Goal: Task Accomplishment & Management: Manage account settings

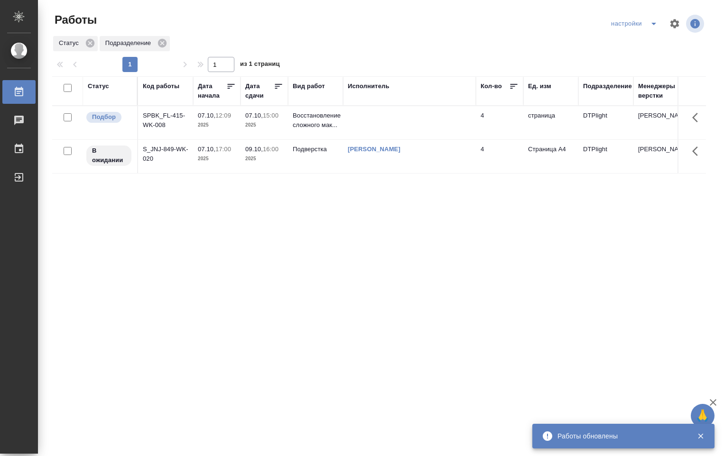
click at [392, 114] on td at bounding box center [409, 122] width 133 height 33
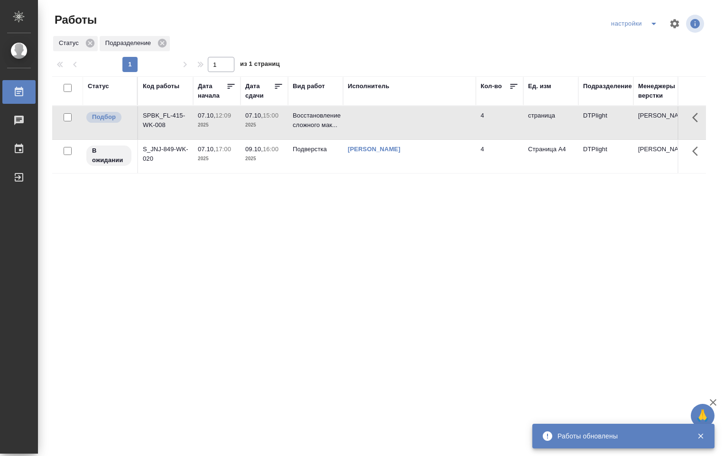
click at [392, 114] on td at bounding box center [409, 122] width 133 height 33
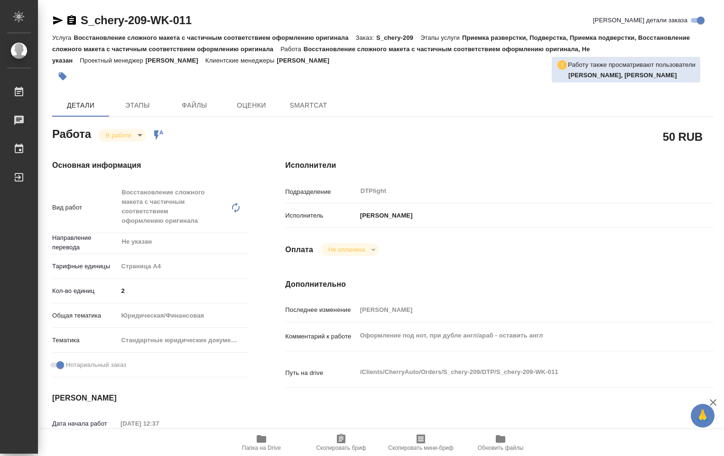
type textarea "x"
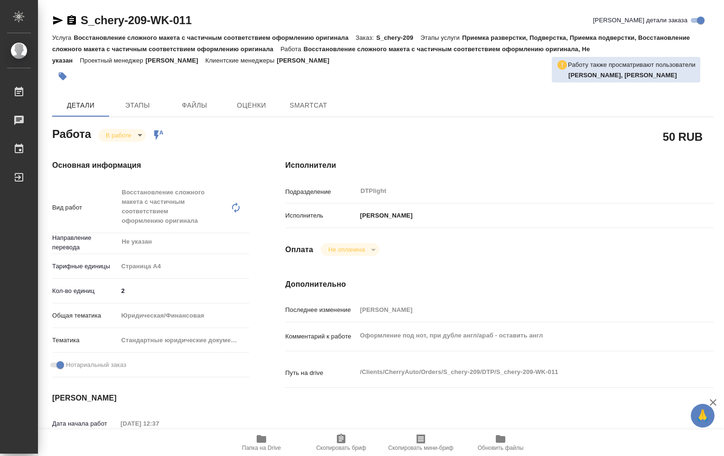
type textarea "x"
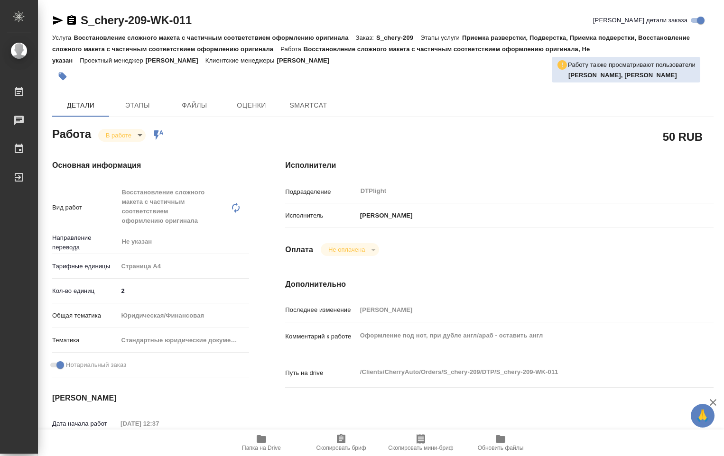
type textarea "x"
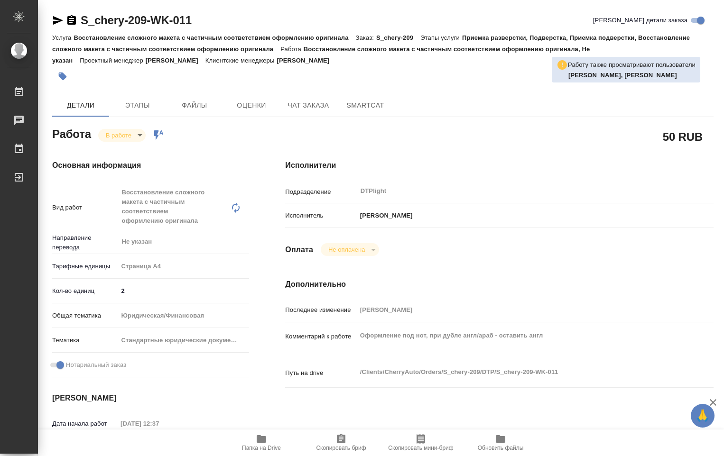
type textarea "x"
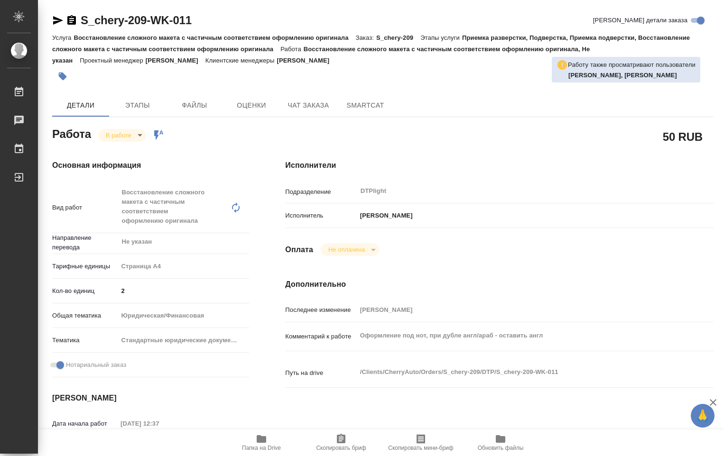
type textarea "x"
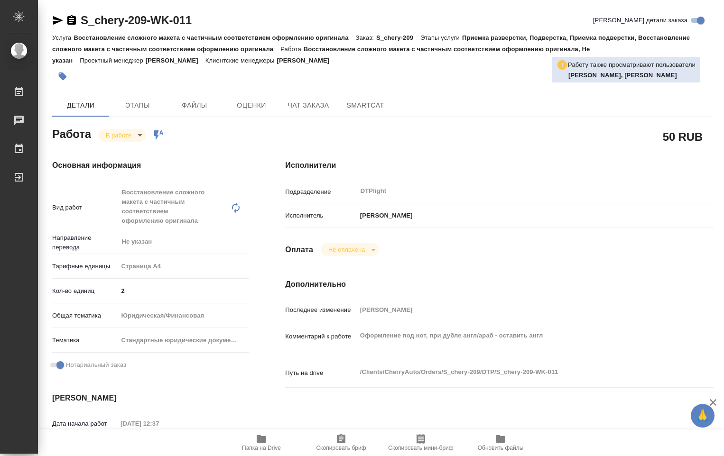
click at [260, 443] on icon "button" at bounding box center [261, 439] width 9 height 8
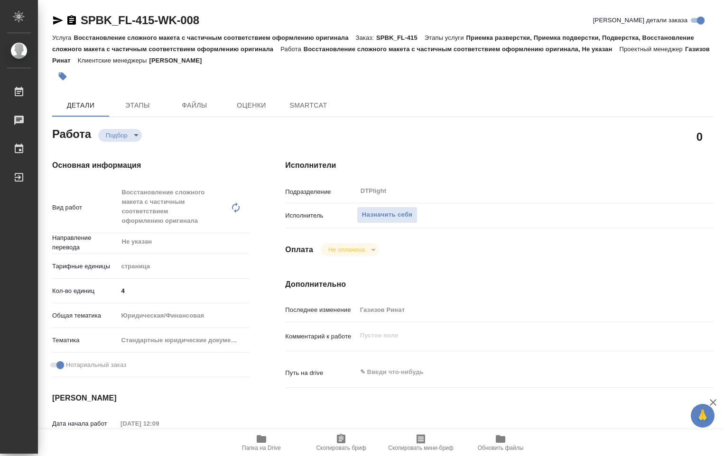
type textarea "x"
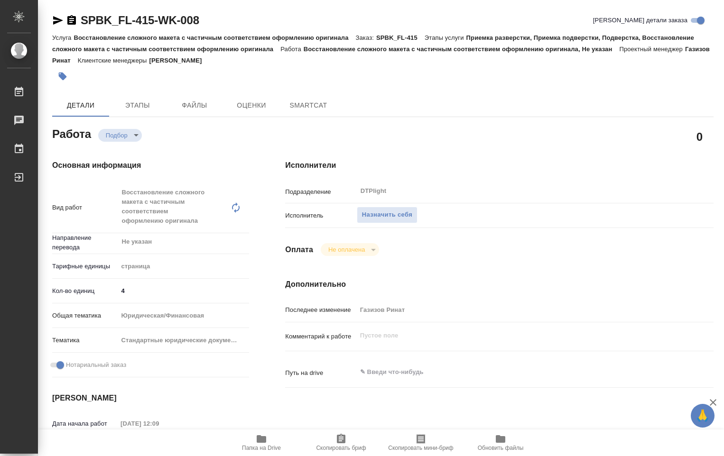
type textarea "x"
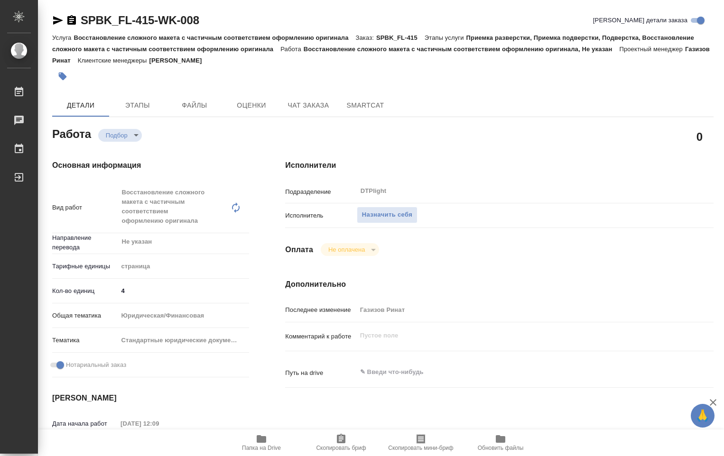
click at [264, 444] on icon "button" at bounding box center [261, 439] width 11 height 11
type textarea "x"
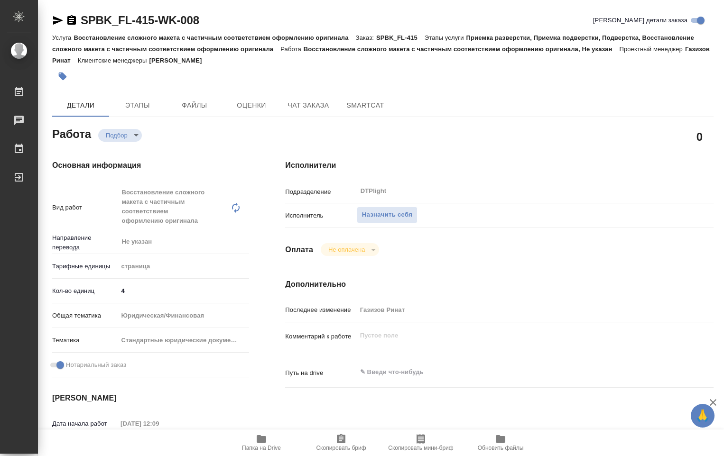
type textarea "x"
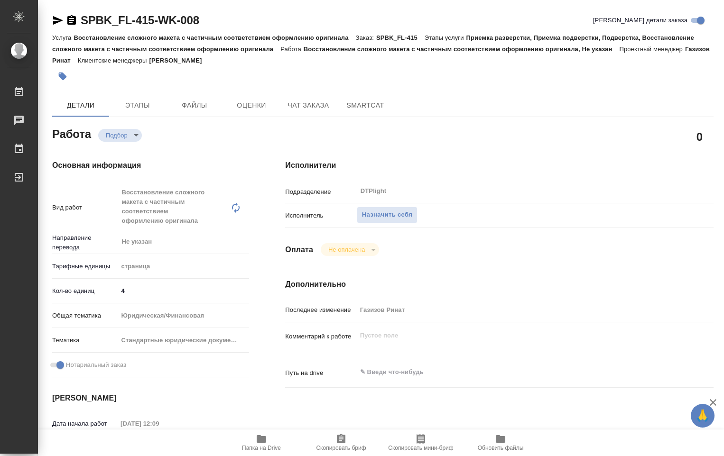
type textarea "x"
click at [388, 217] on span "Назначить себя" at bounding box center [387, 215] width 50 height 11
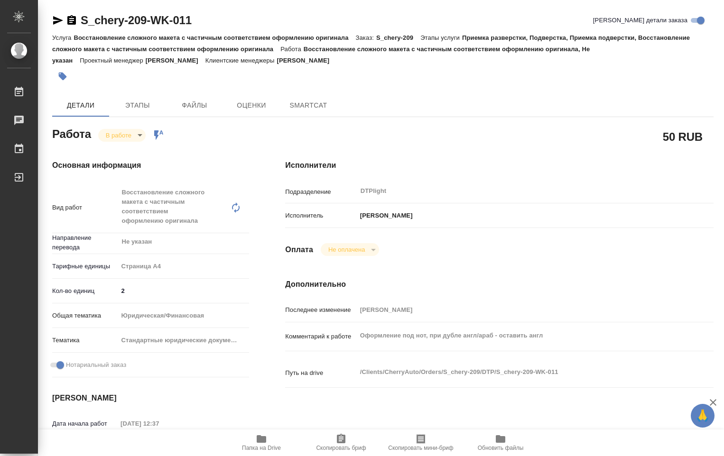
type textarea "x"
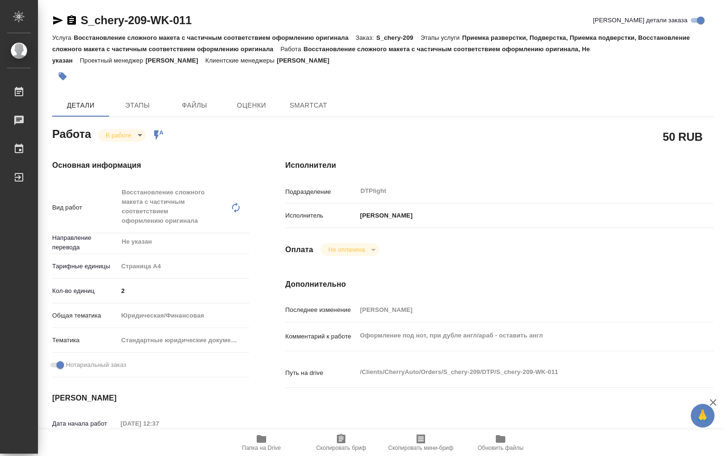
type textarea "x"
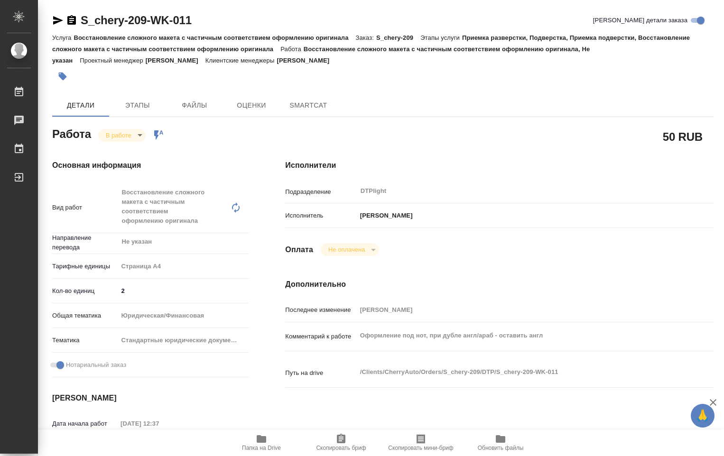
type textarea "x"
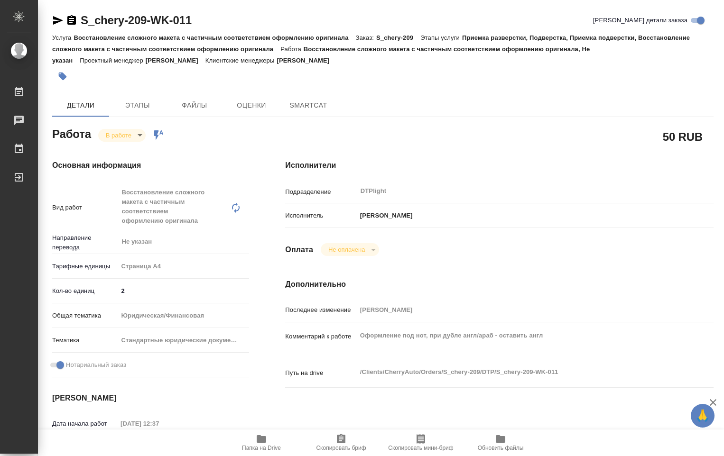
type textarea "x"
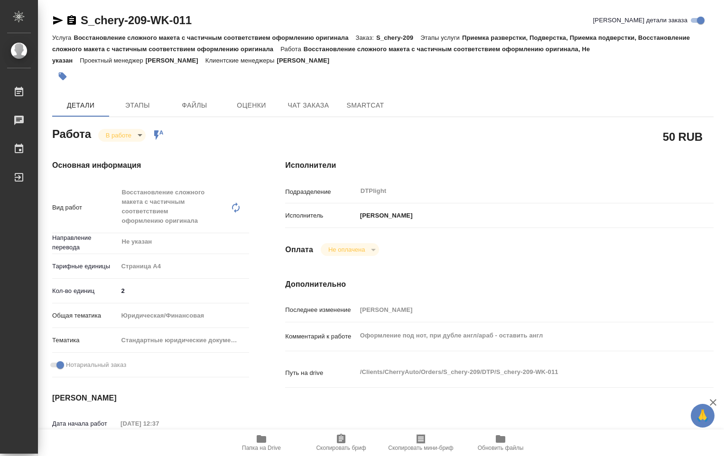
type textarea "x"
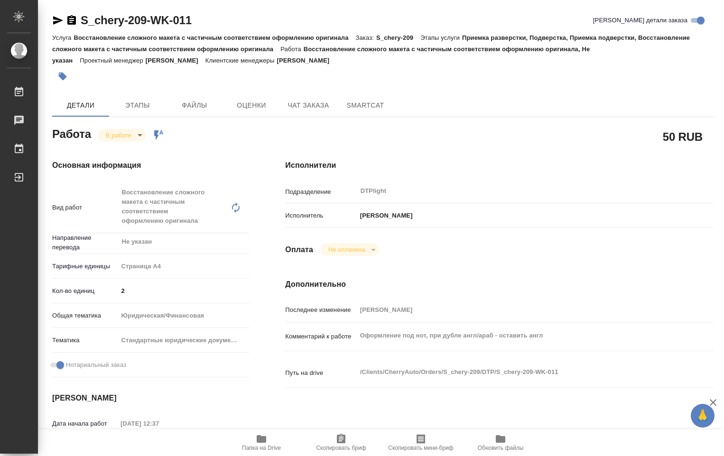
type textarea "x"
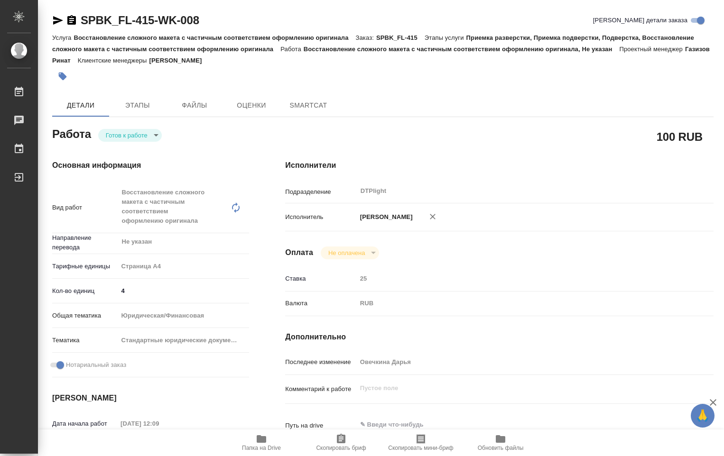
type textarea "x"
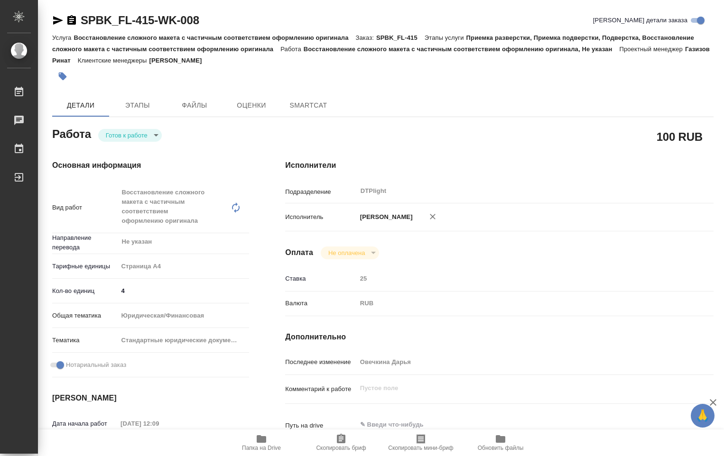
type textarea "x"
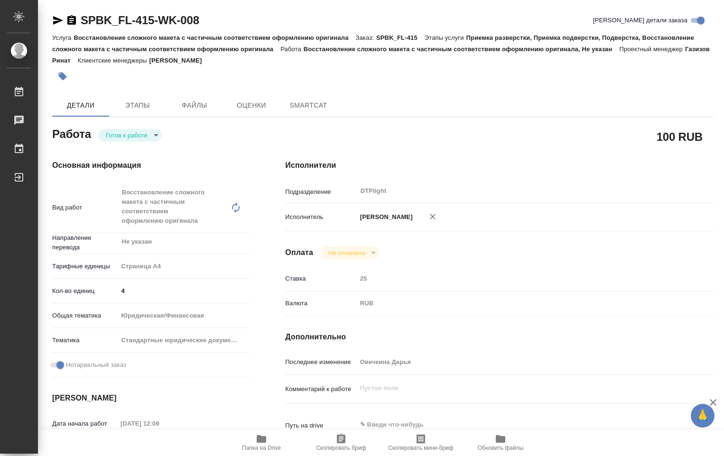
type textarea "x"
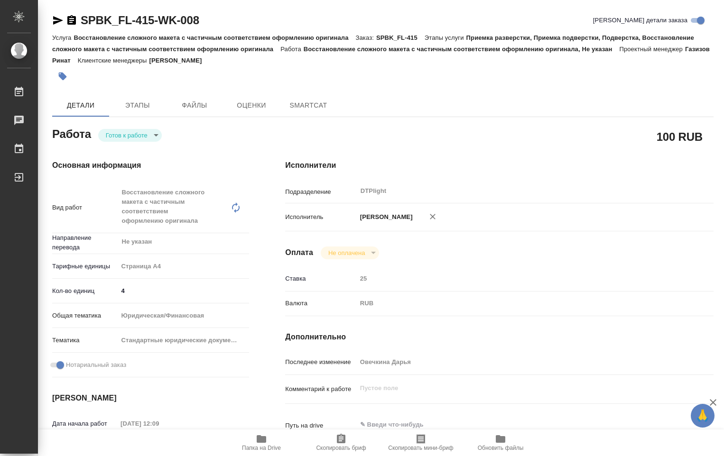
type textarea "x"
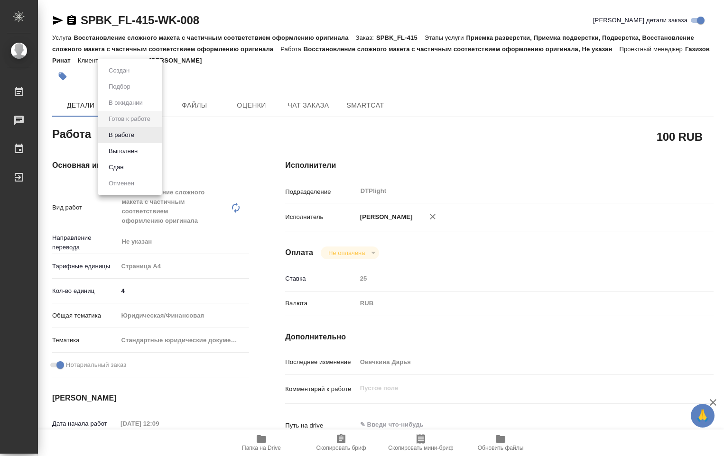
click at [149, 137] on body "🙏 .cls-1 fill:#fff; AWATERA Ovechkina Darya Работы Чаты График Выйти SPBK_FL-41…" at bounding box center [362, 228] width 724 height 456
click at [138, 138] on li "В работе" at bounding box center [130, 135] width 64 height 16
type textarea "x"
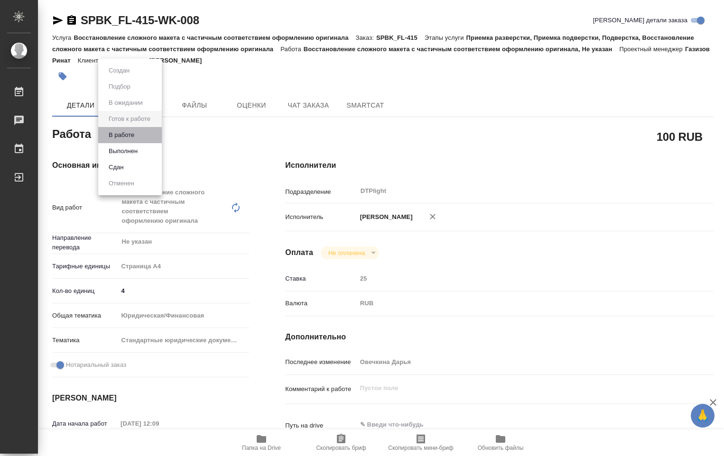
type textarea "x"
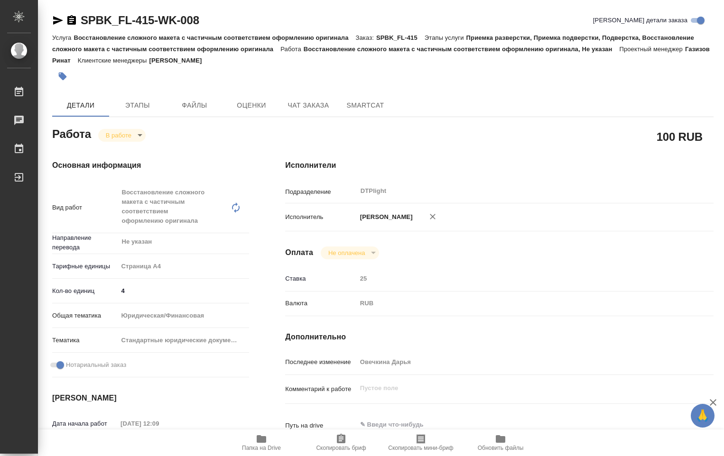
type textarea "x"
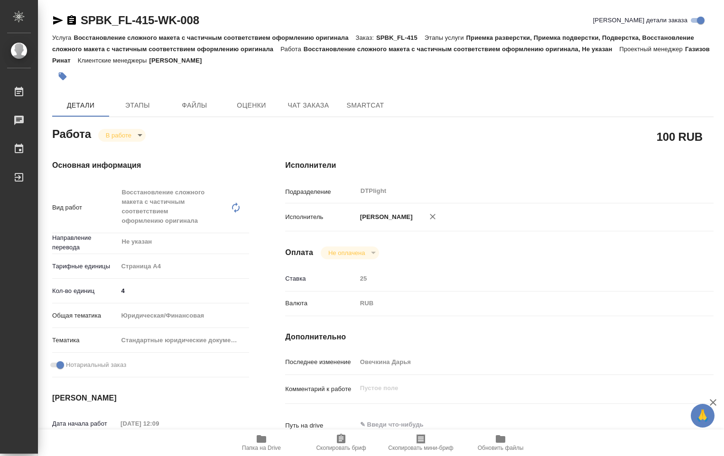
type textarea "x"
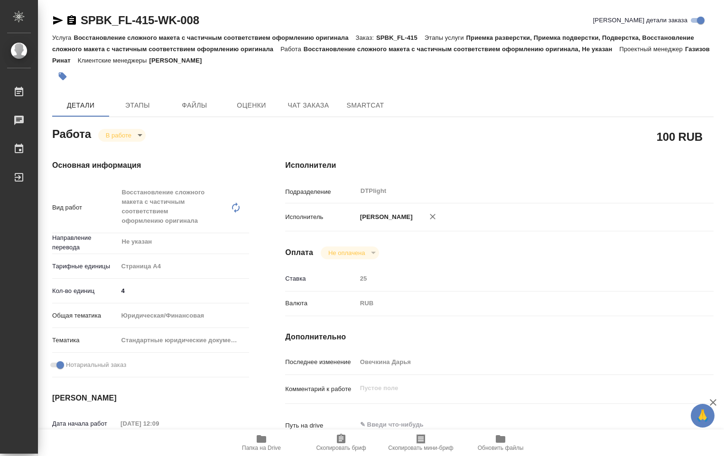
type textarea "x"
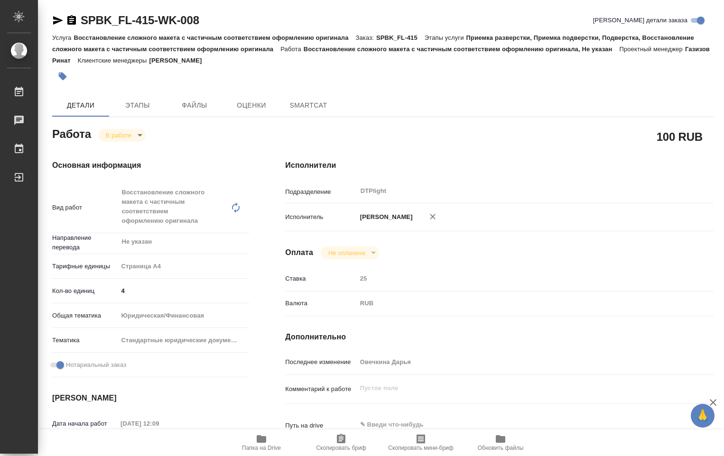
type textarea "x"
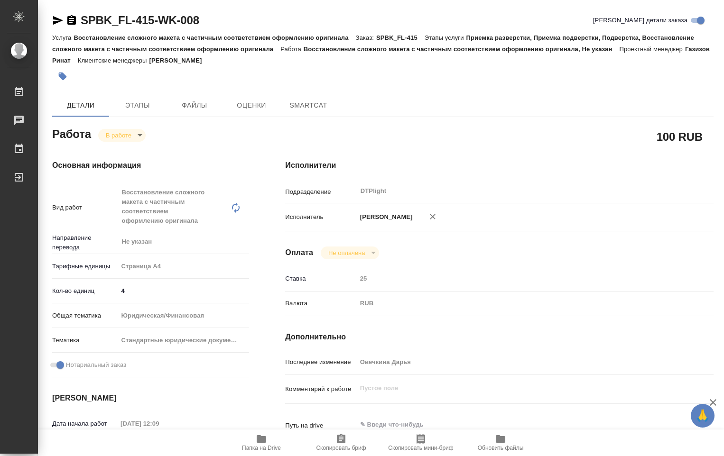
type textarea "x"
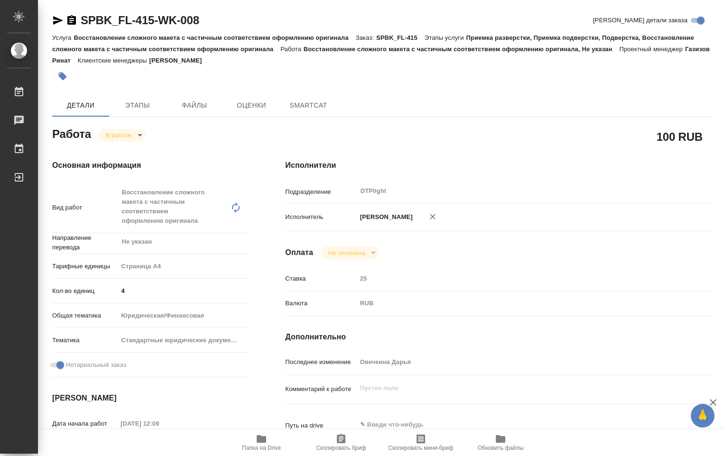
type textarea "x"
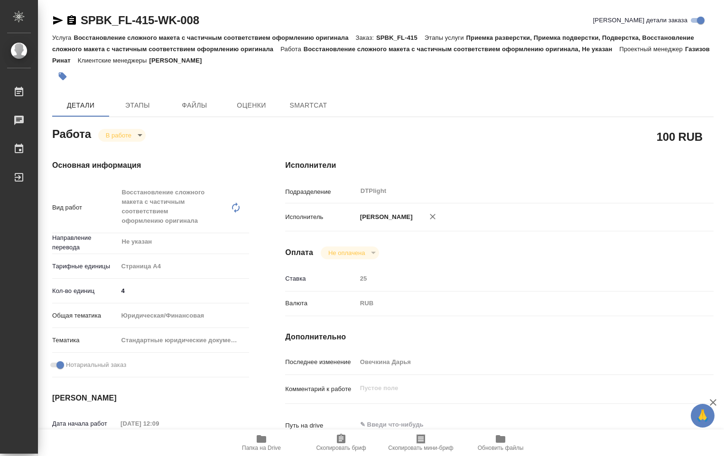
type textarea "x"
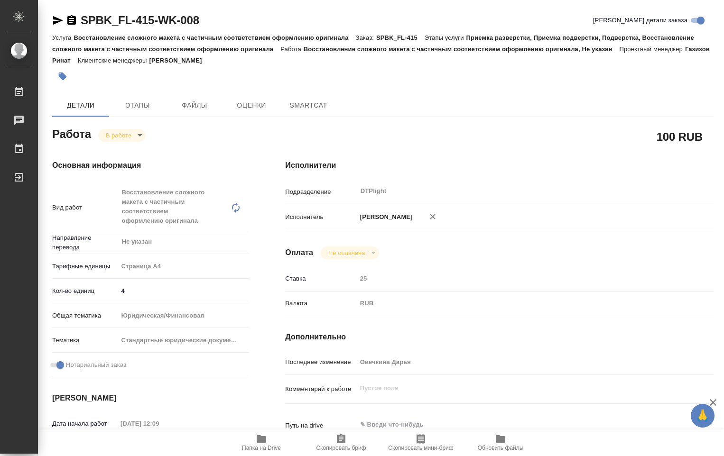
type textarea "x"
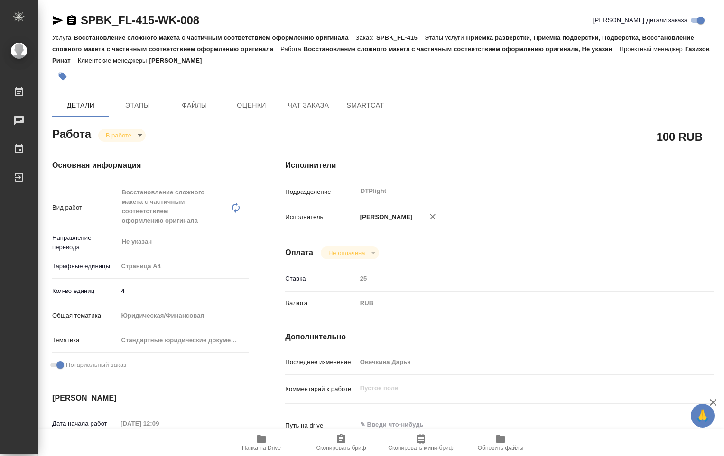
type textarea "x"
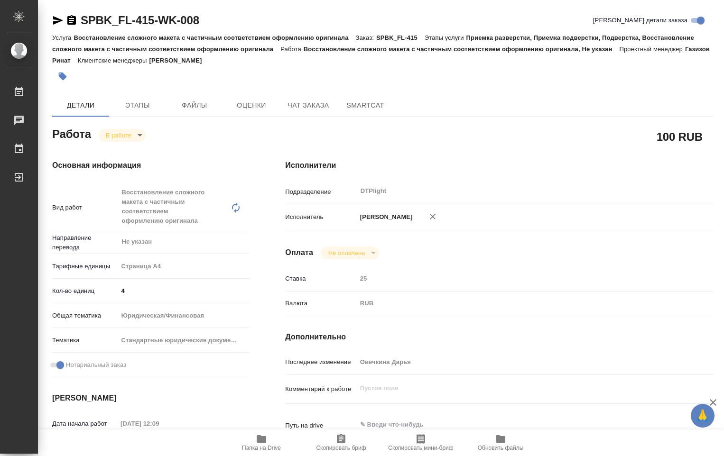
type textarea "x"
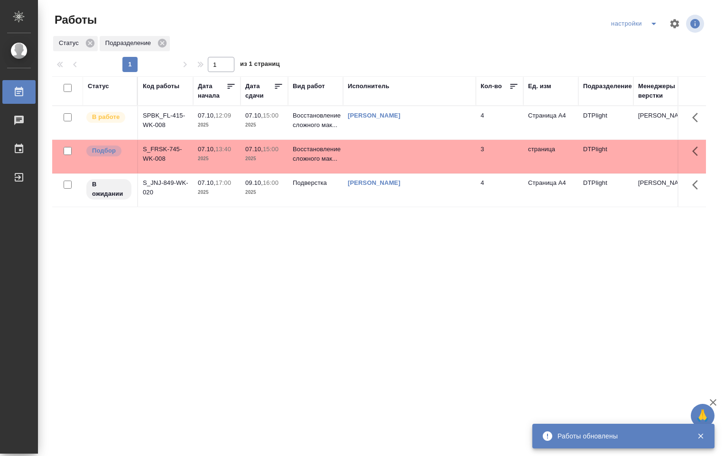
click at [363, 157] on td at bounding box center [409, 156] width 133 height 33
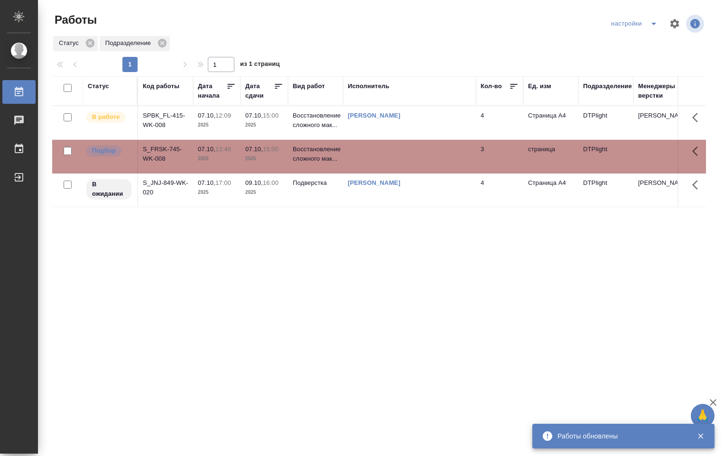
click at [363, 157] on td at bounding box center [409, 156] width 133 height 33
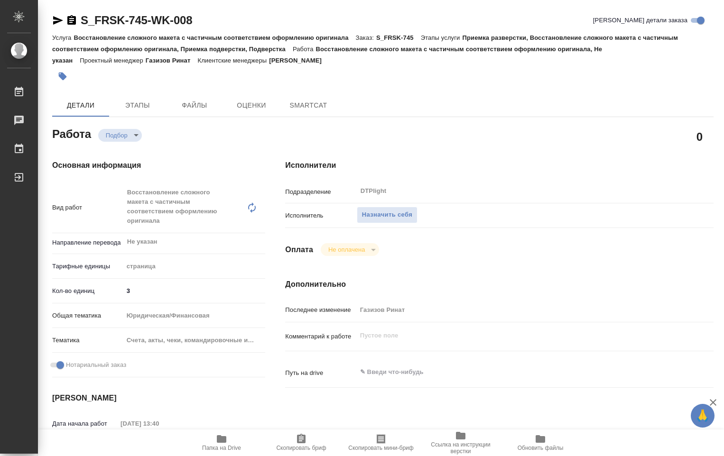
type textarea "x"
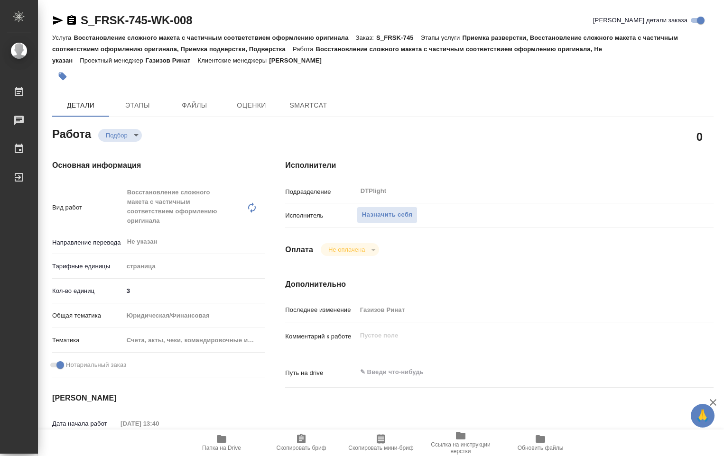
type textarea "x"
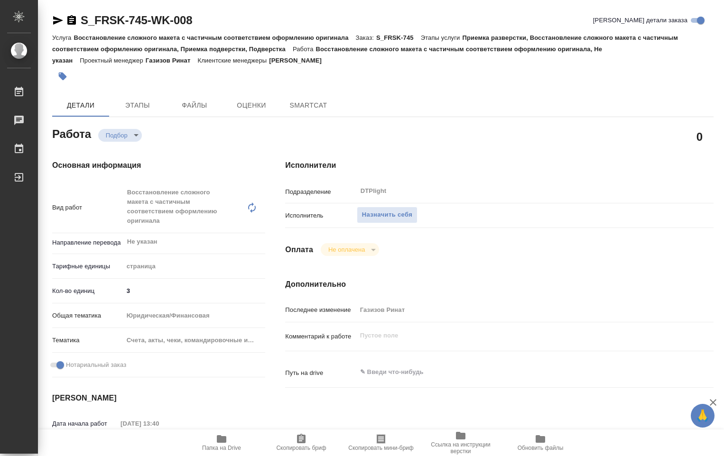
type textarea "x"
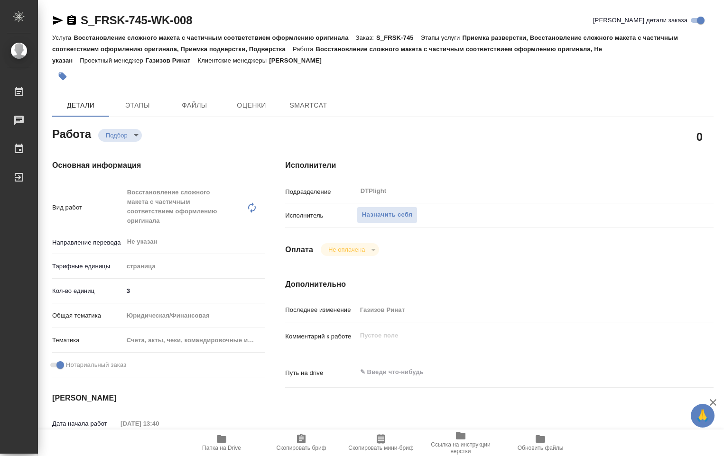
type textarea "x"
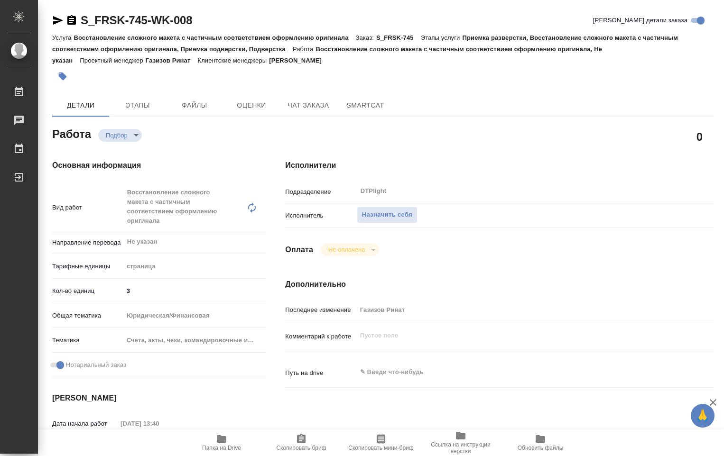
type textarea "x"
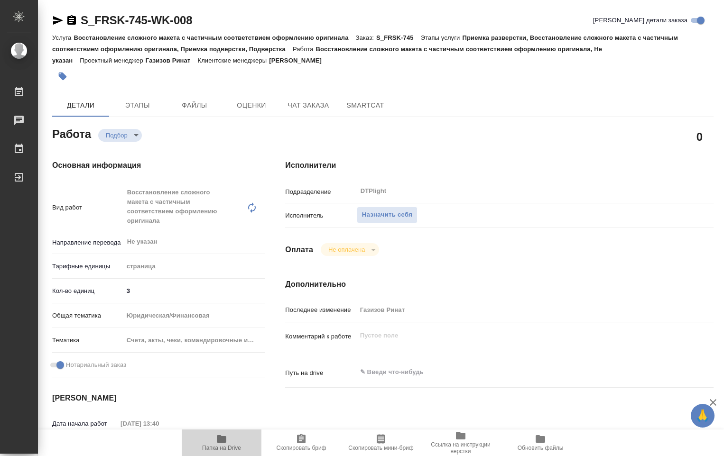
click at [230, 442] on span "Папка на Drive" at bounding box center [221, 443] width 68 height 18
type textarea "x"
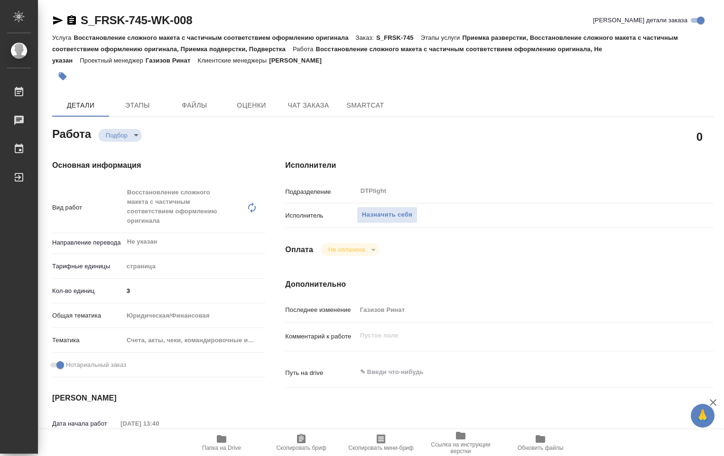
type textarea "x"
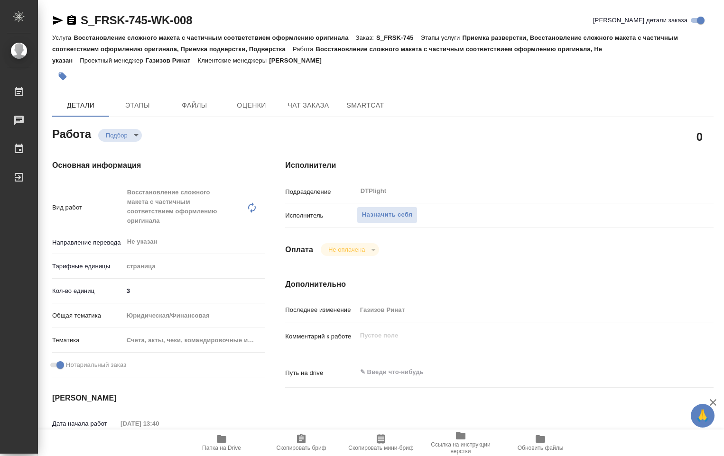
type textarea "x"
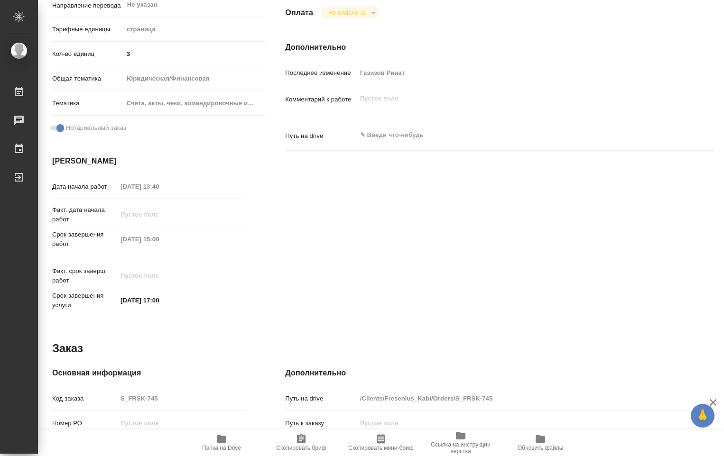
type textarea "x"
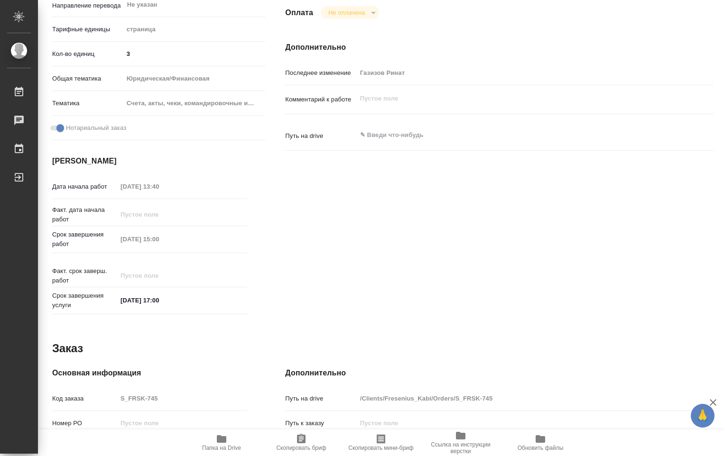
type textarea "x"
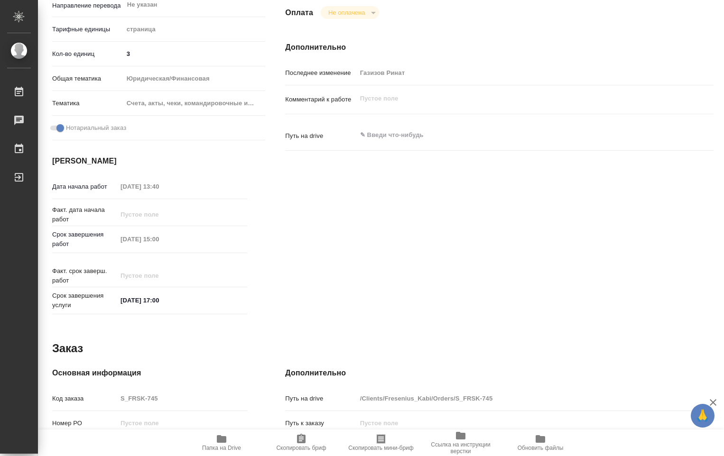
click at [222, 436] on icon "button" at bounding box center [221, 439] width 11 height 11
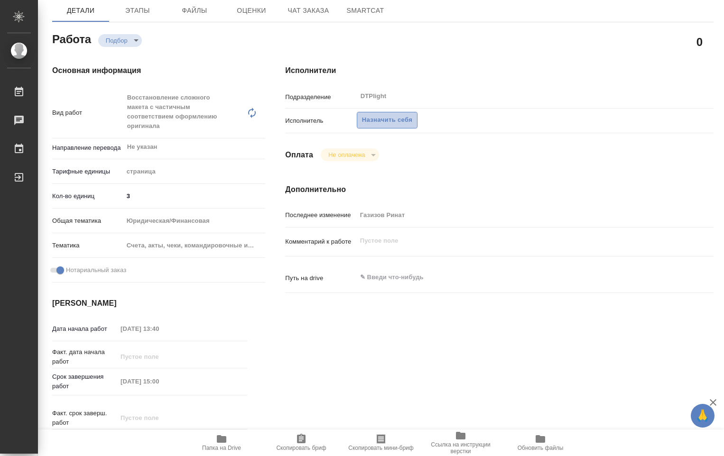
click at [389, 115] on span "Назначить себя" at bounding box center [387, 120] width 50 height 11
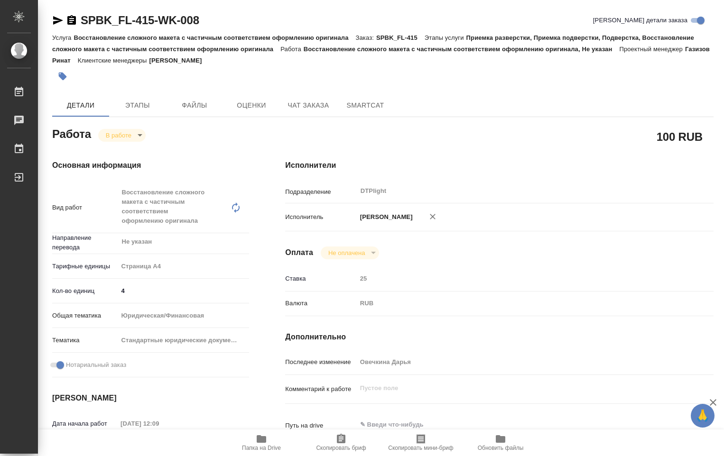
click at [137, 136] on body "🙏 .cls-1 fill:#fff; AWATERA [PERSON_NAME] Работы 0 Чаты График Выйти SPBK_FL-41…" at bounding box center [362, 228] width 724 height 456
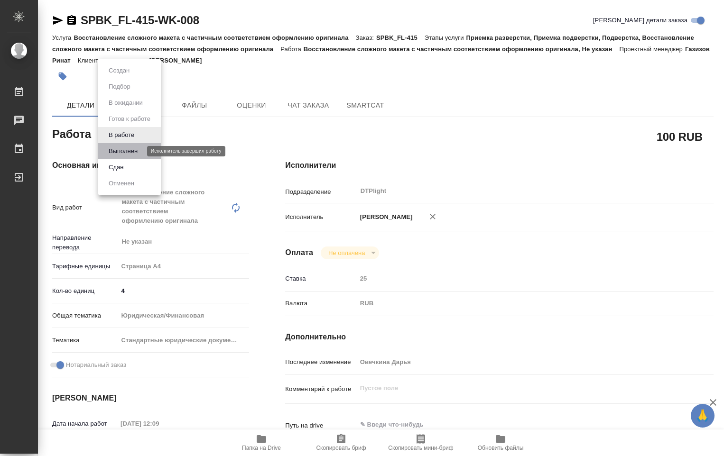
click at [137, 150] on button "Выполнен" at bounding box center [123, 151] width 35 height 10
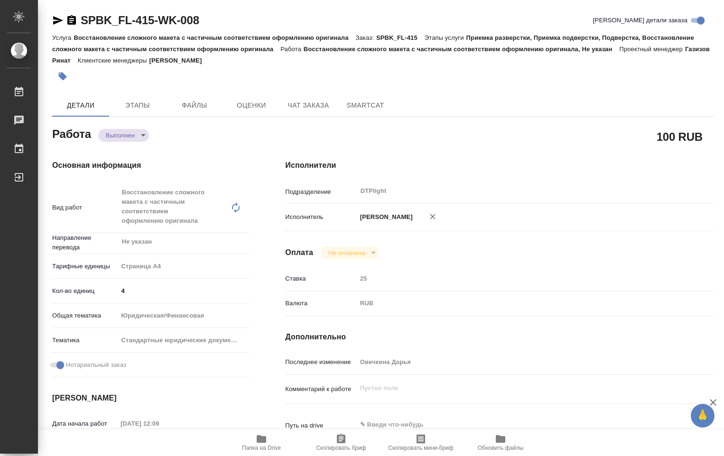
type textarea "x"
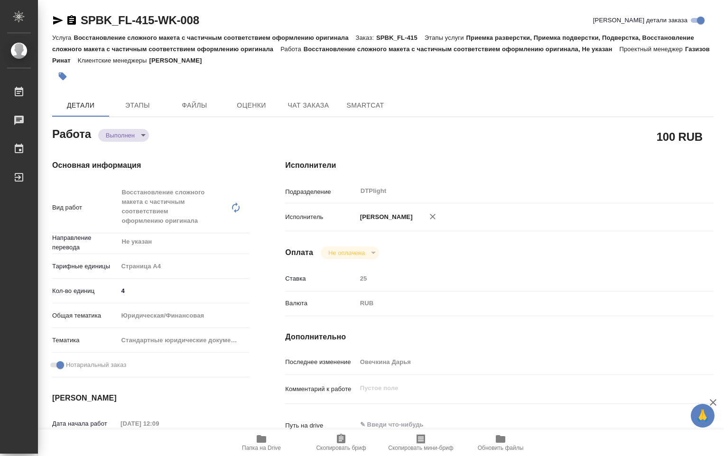
type textarea "x"
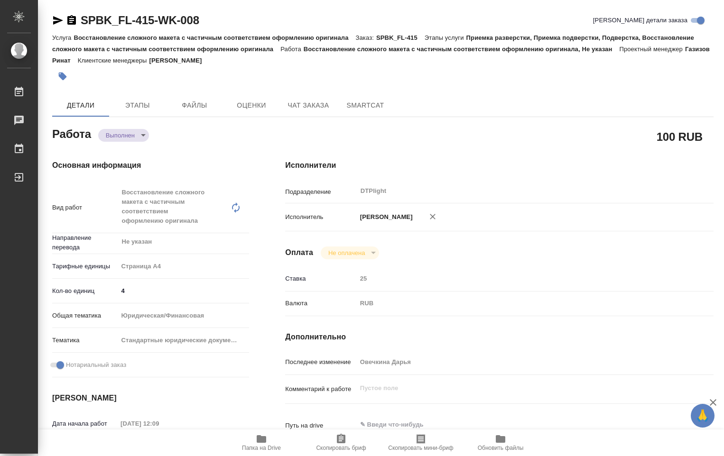
type textarea "x"
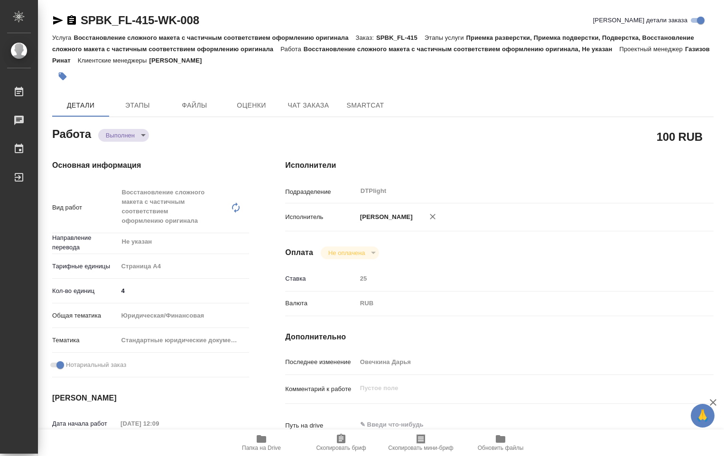
type textarea "x"
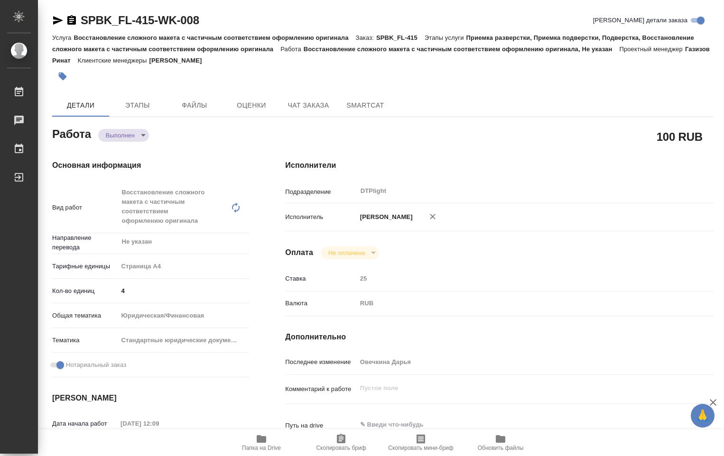
type textarea "x"
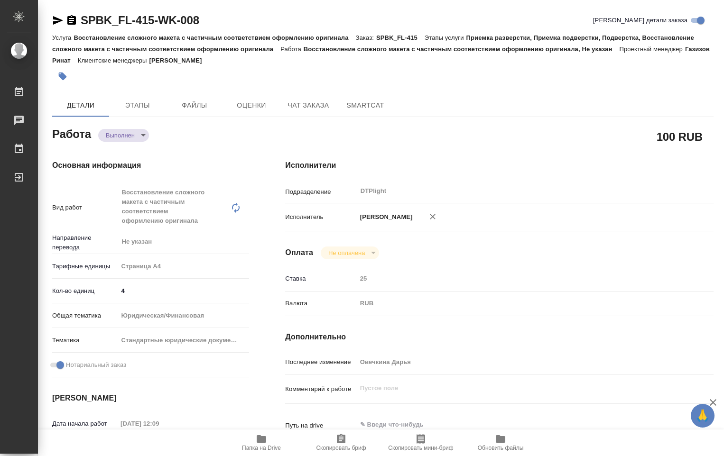
type textarea "x"
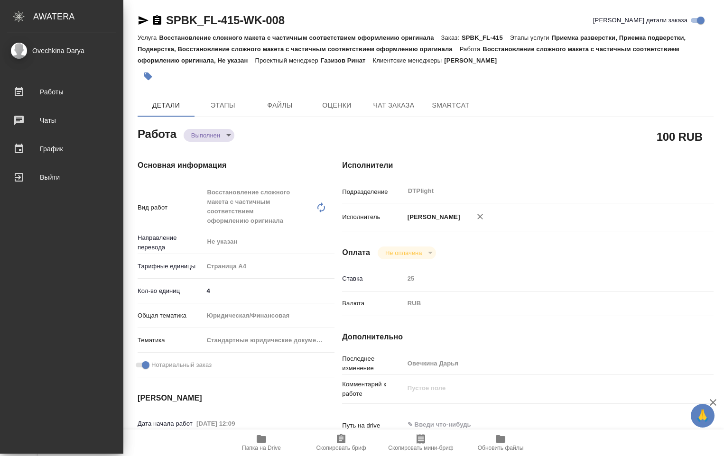
type textarea "x"
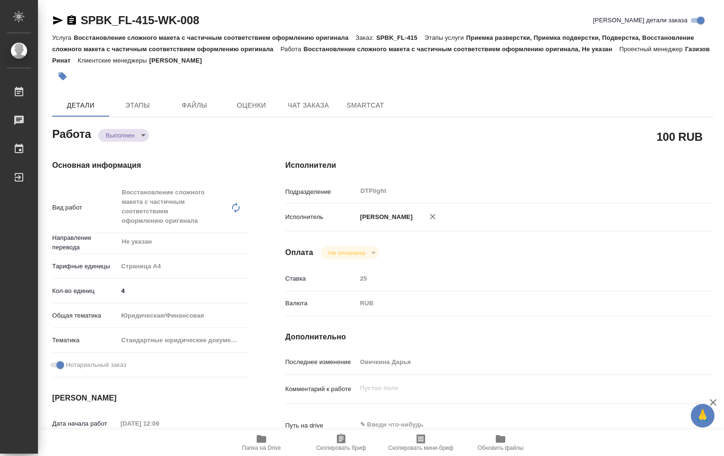
type textarea "x"
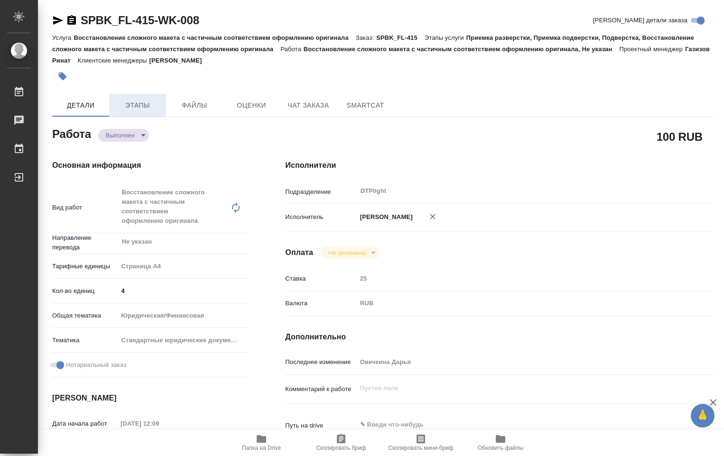
type textarea "x"
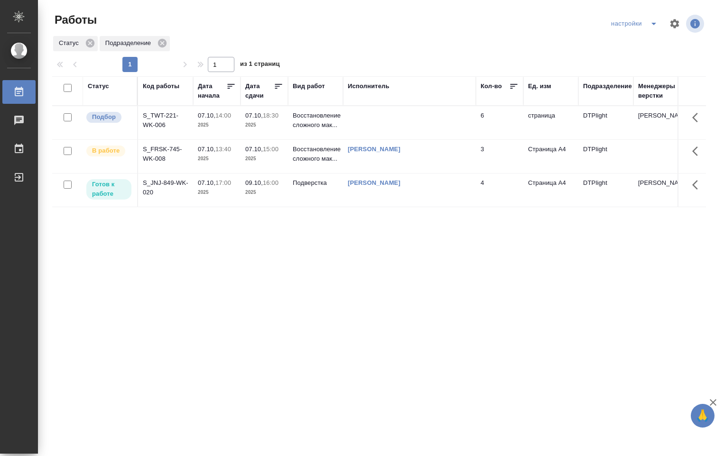
click at [386, 127] on td at bounding box center [409, 122] width 133 height 33
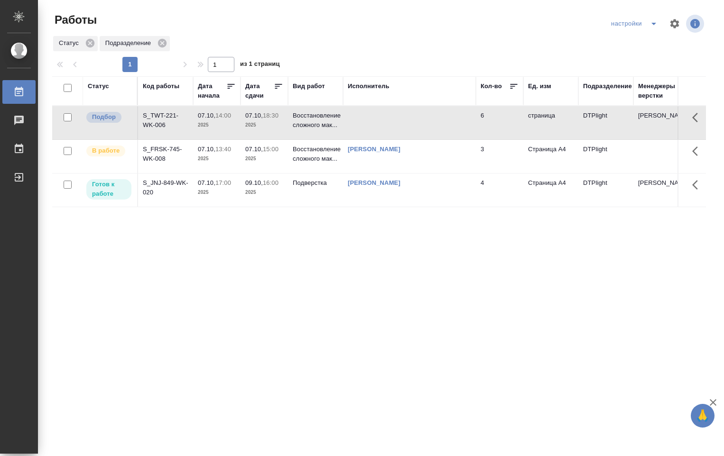
click at [369, 128] on td at bounding box center [409, 122] width 133 height 33
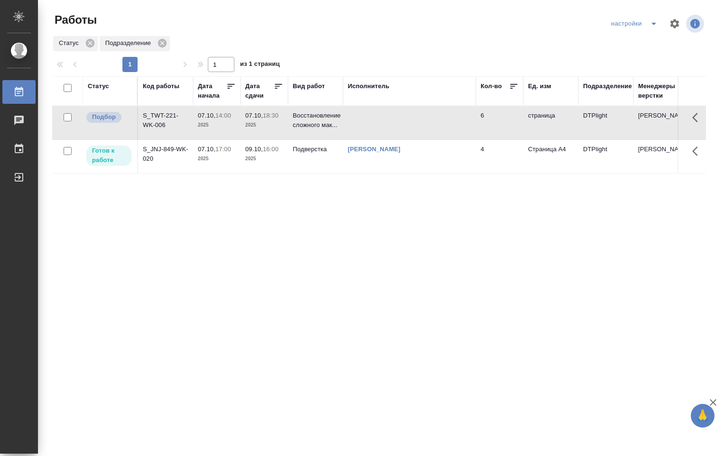
click at [374, 120] on td at bounding box center [409, 122] width 133 height 33
click at [319, 156] on td "Подверстка" at bounding box center [315, 156] width 55 height 33
click at [318, 156] on td "Подверстка" at bounding box center [315, 156] width 55 height 33
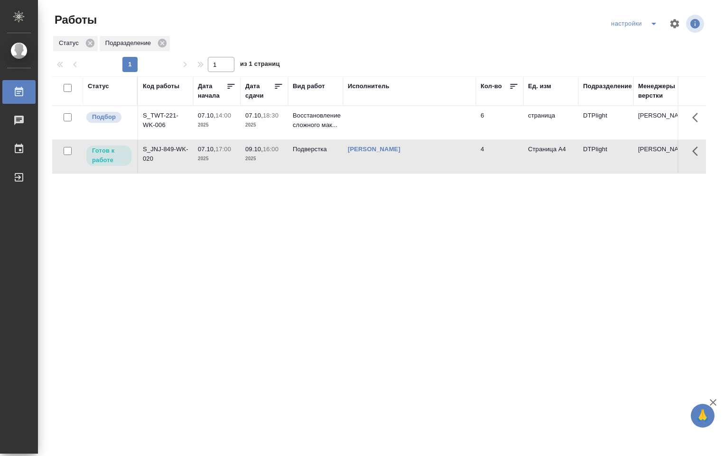
click at [323, 163] on td "Подверстка" at bounding box center [315, 156] width 55 height 33
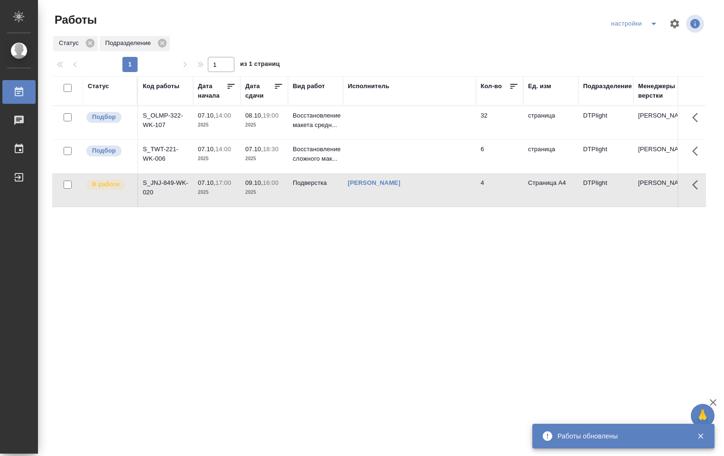
click at [362, 127] on td at bounding box center [409, 122] width 133 height 33
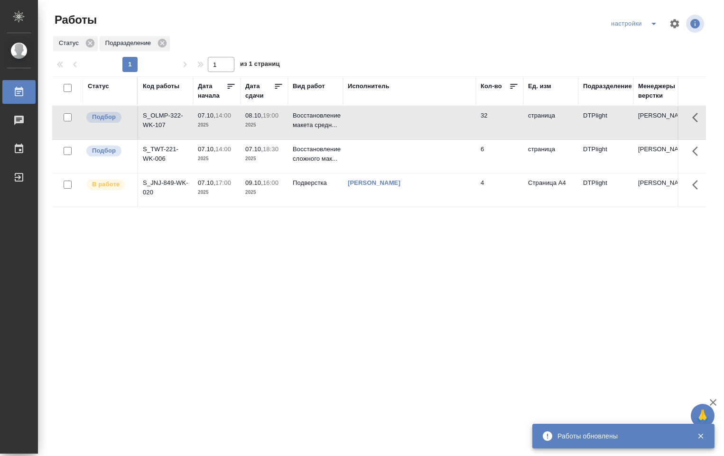
click at [362, 127] on td at bounding box center [409, 122] width 133 height 33
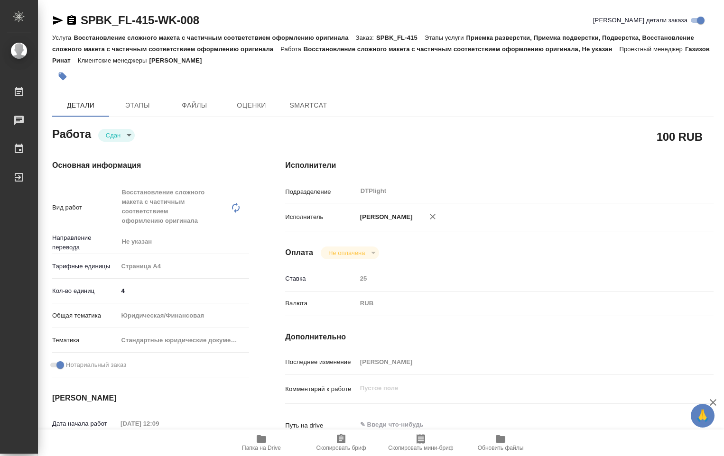
type textarea "x"
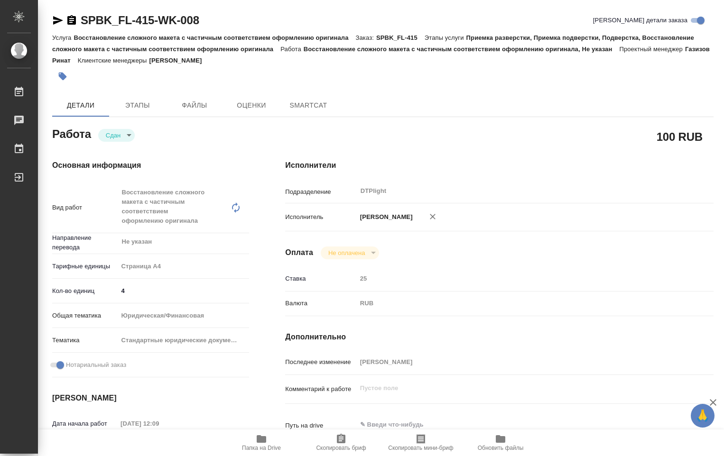
type textarea "x"
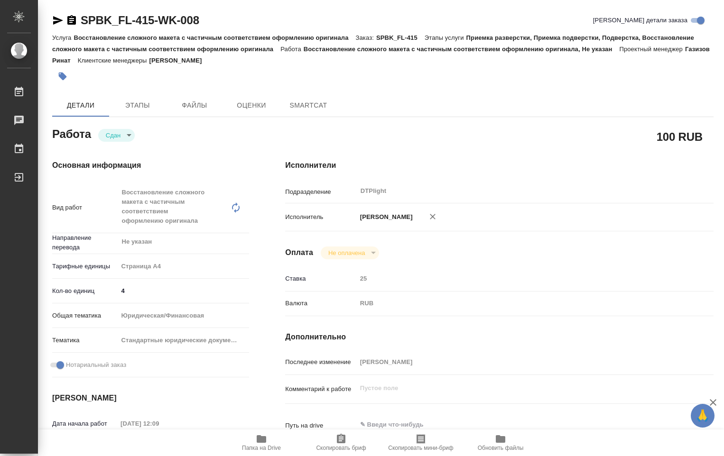
type textarea "x"
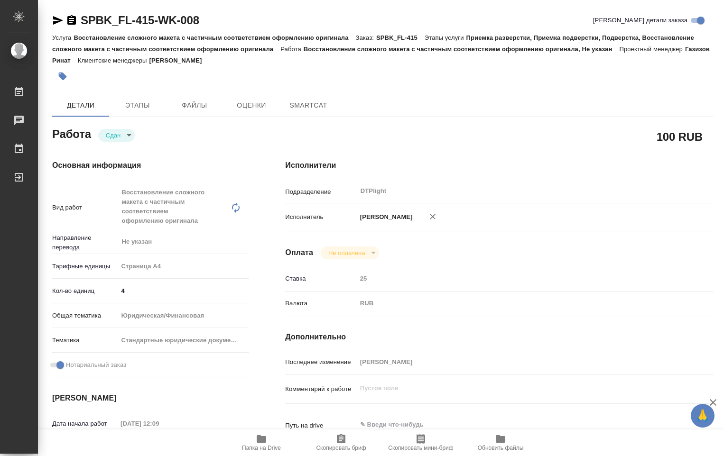
type textarea "x"
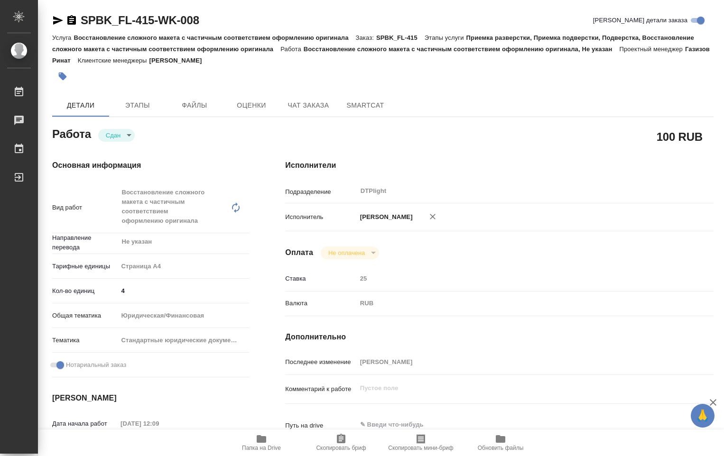
type textarea "x"
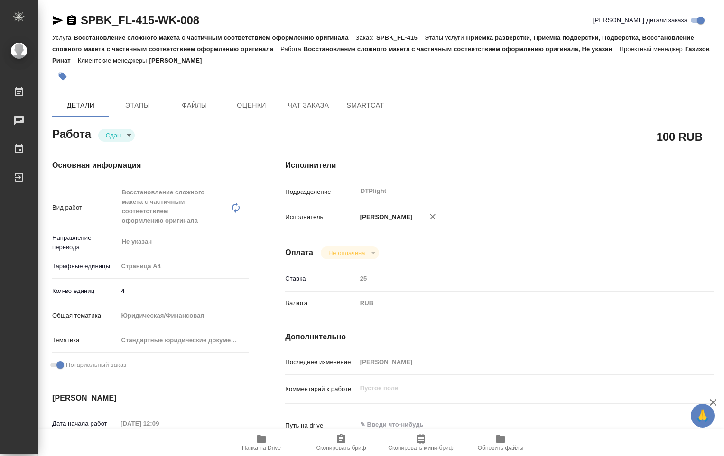
type textarea "x"
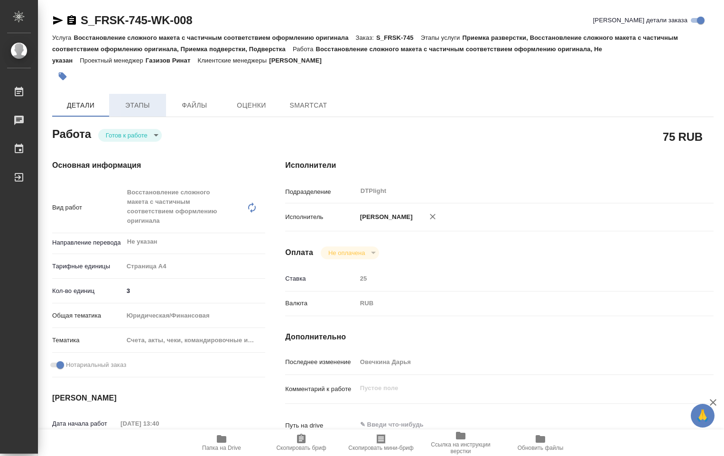
type textarea "x"
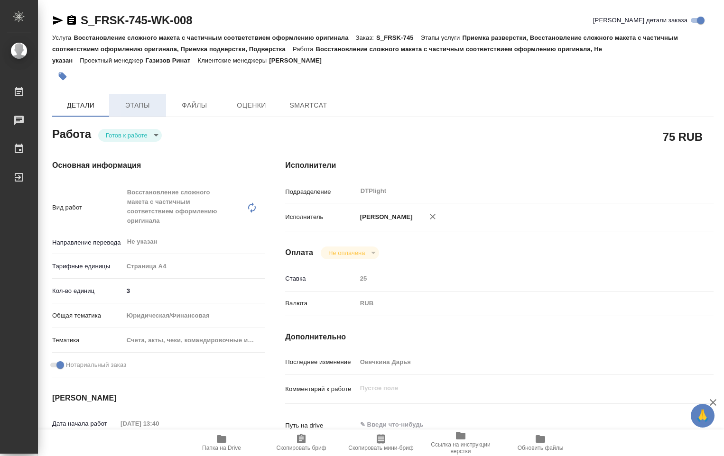
type textarea "x"
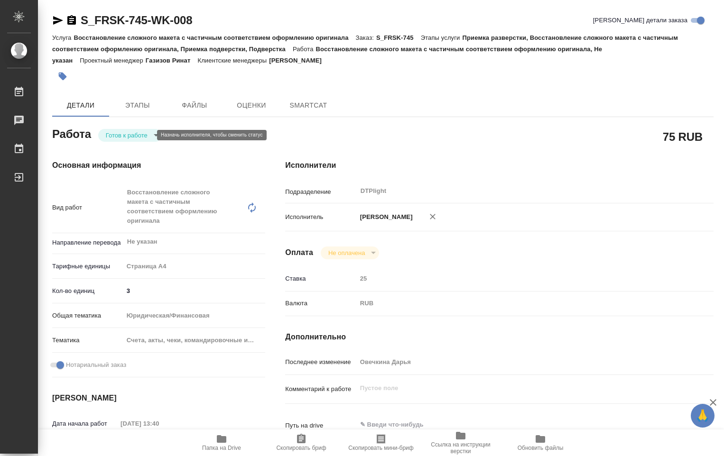
click at [142, 136] on body "🙏 .cls-1 fill:#fff; AWATERA Ovechkina Darya Работы Чаты График Выйти S_FRSK-745…" at bounding box center [362, 228] width 724 height 456
type textarea "x"
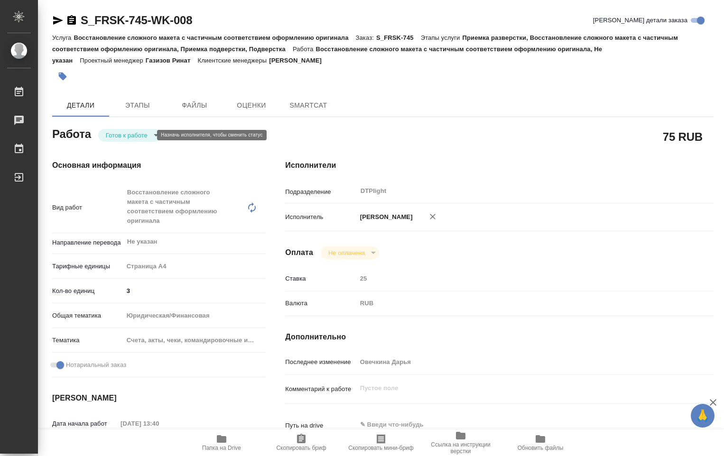
type textarea "x"
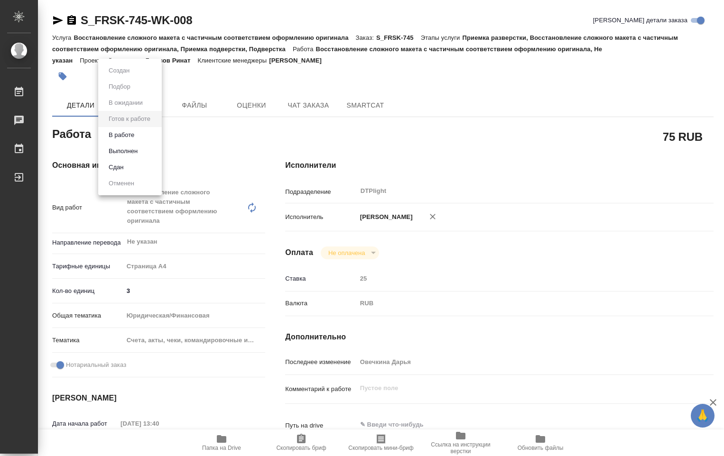
type textarea "x"
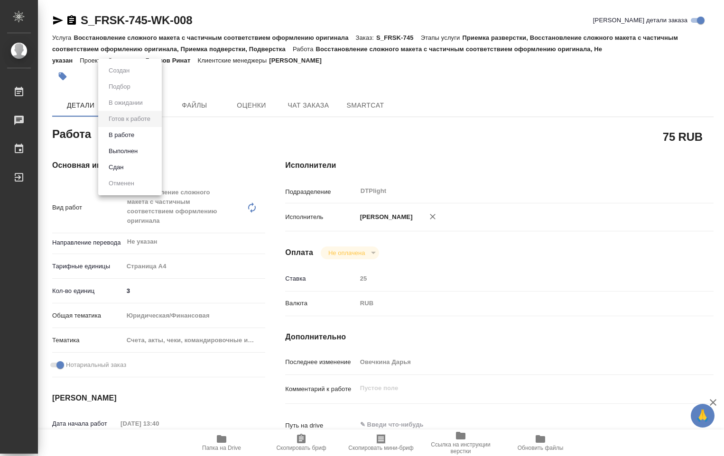
click at [140, 134] on li "В работе" at bounding box center [130, 135] width 64 height 16
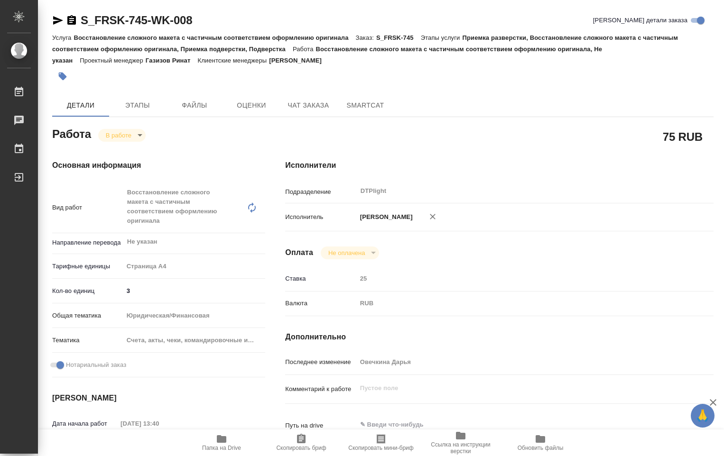
type textarea "x"
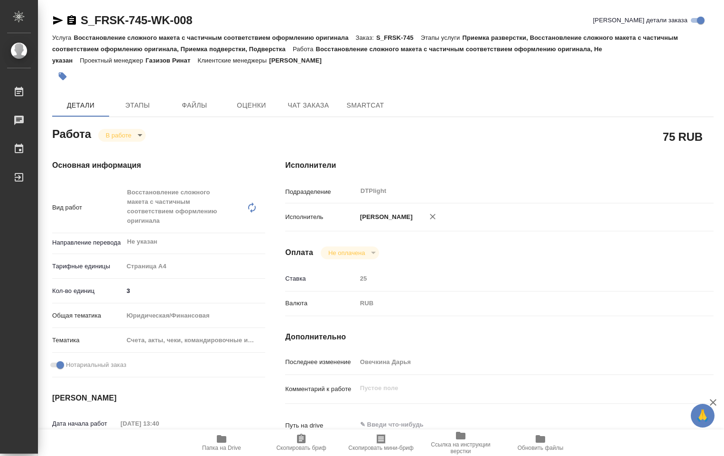
type textarea "x"
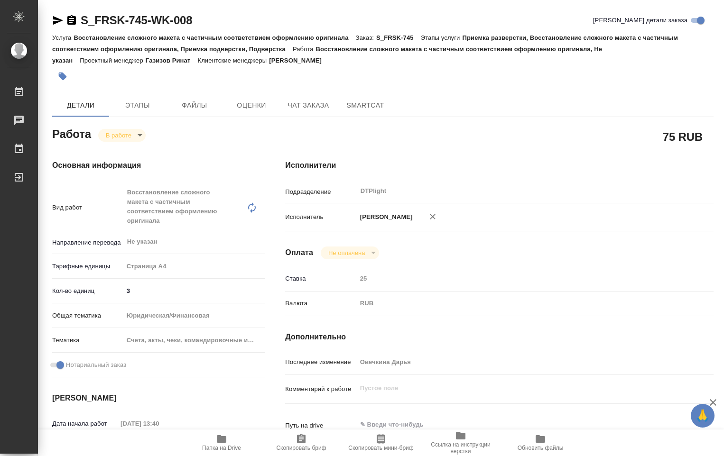
type textarea "x"
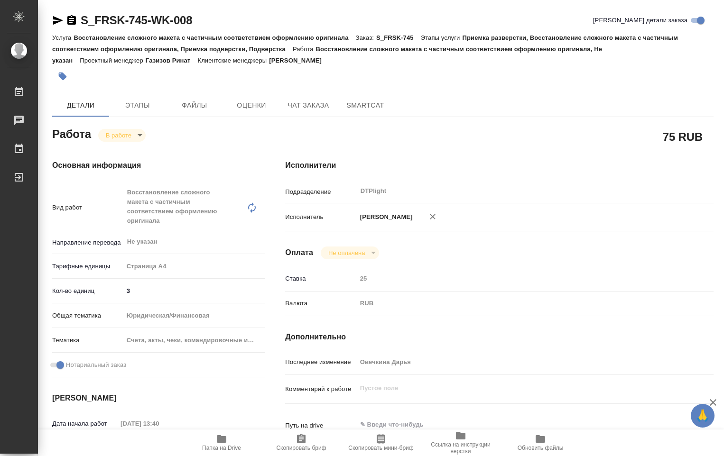
type textarea "x"
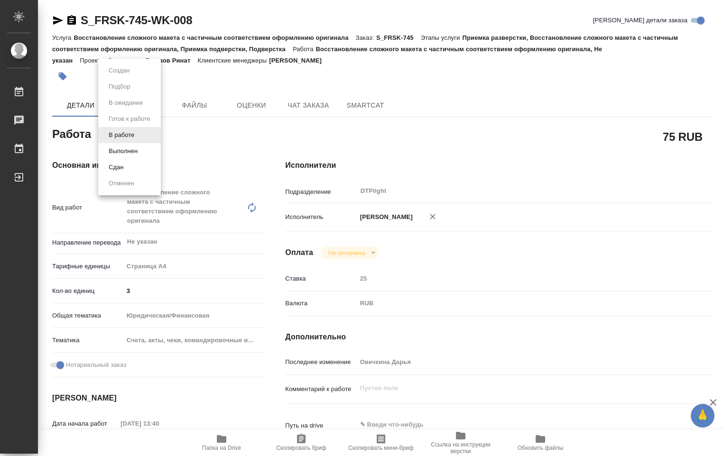
click at [140, 138] on body "🙏 .cls-1 fill:#fff; AWATERA Ovechkina Darya Работы 0 Чаты График Выйти S_FRSK-7…" at bounding box center [362, 228] width 724 height 456
click at [133, 149] on button "Выполнен" at bounding box center [123, 151] width 35 height 10
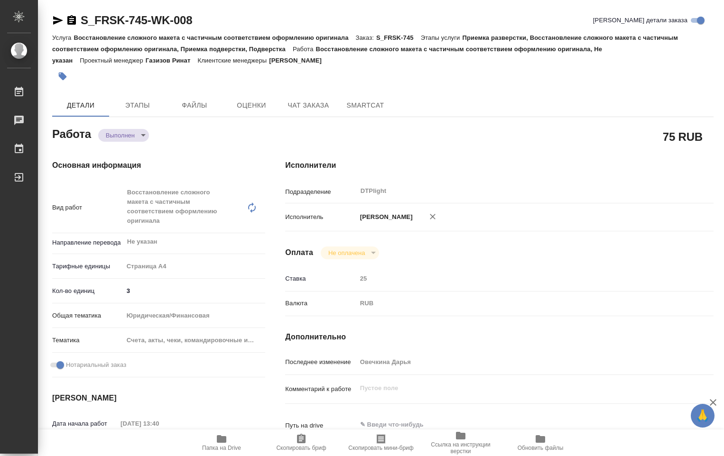
type textarea "x"
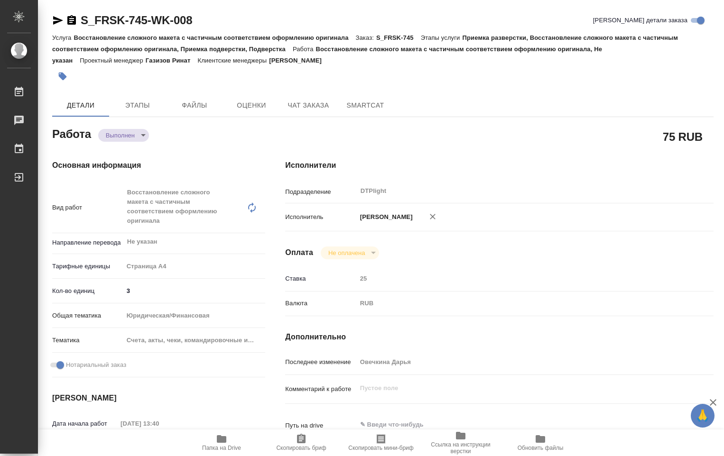
type textarea "x"
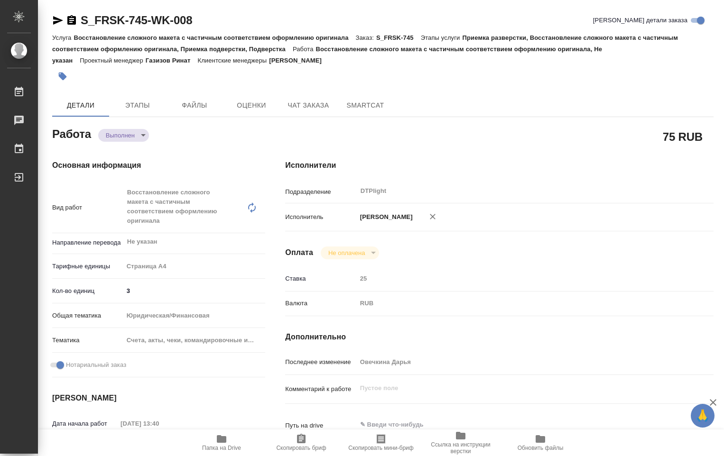
type textarea "x"
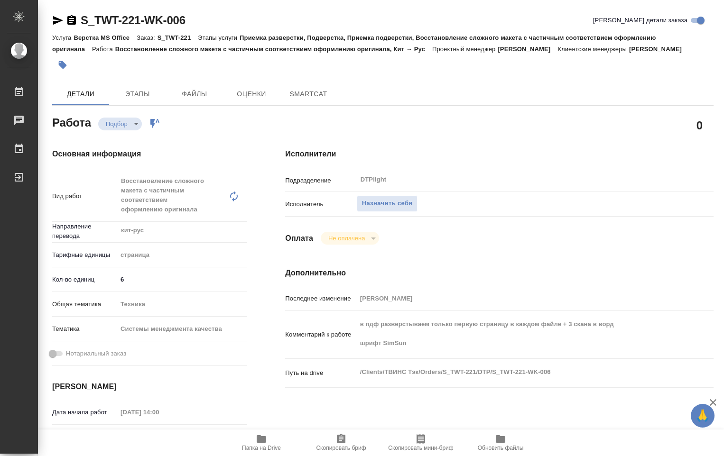
type textarea "x"
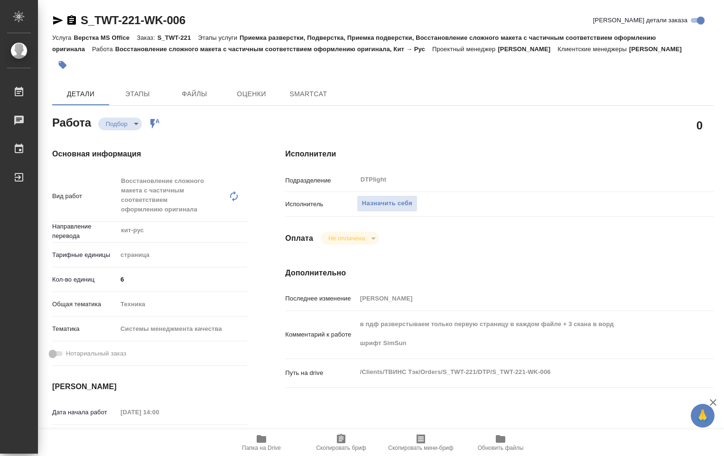
type textarea "x"
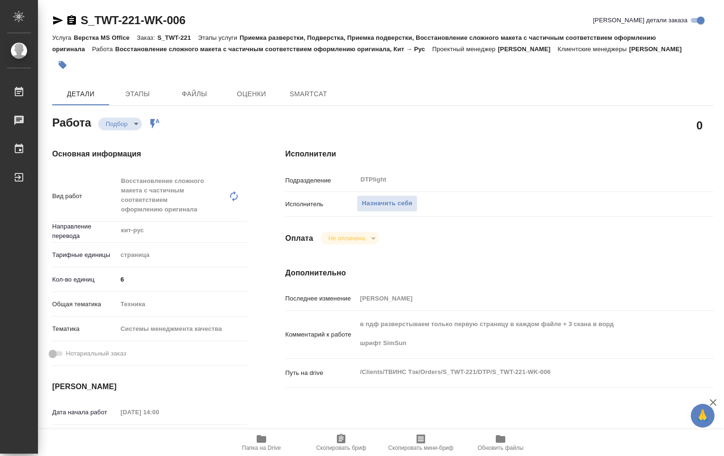
type textarea "x"
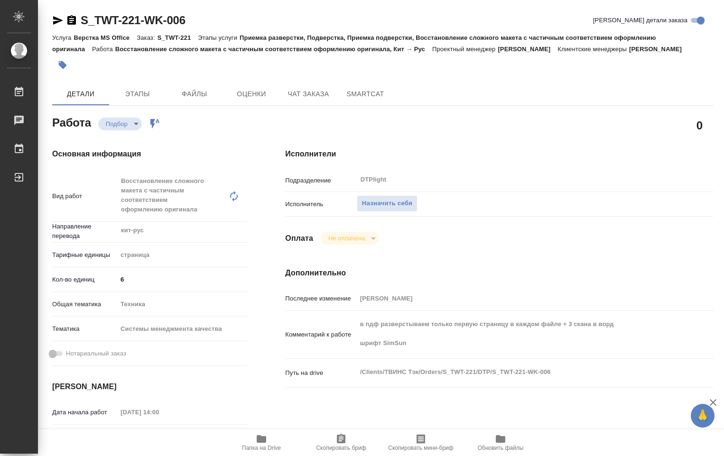
click at [262, 436] on icon "button" at bounding box center [261, 439] width 9 height 8
type textarea "x"
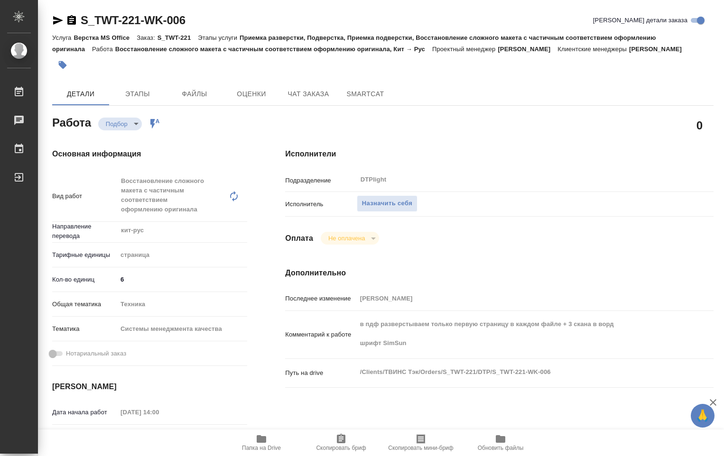
type textarea "x"
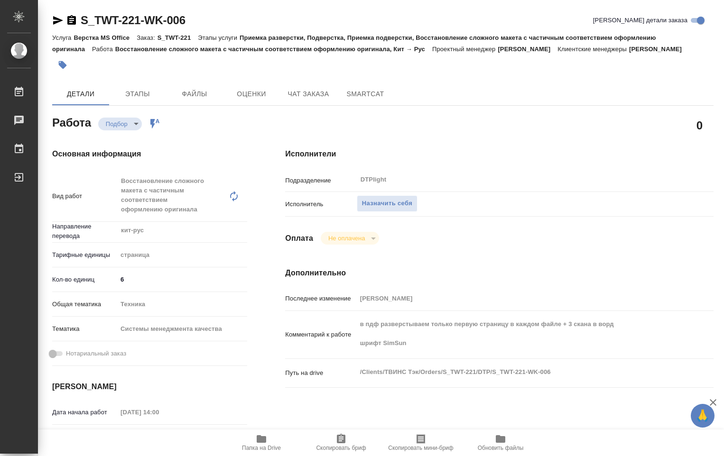
type textarea "x"
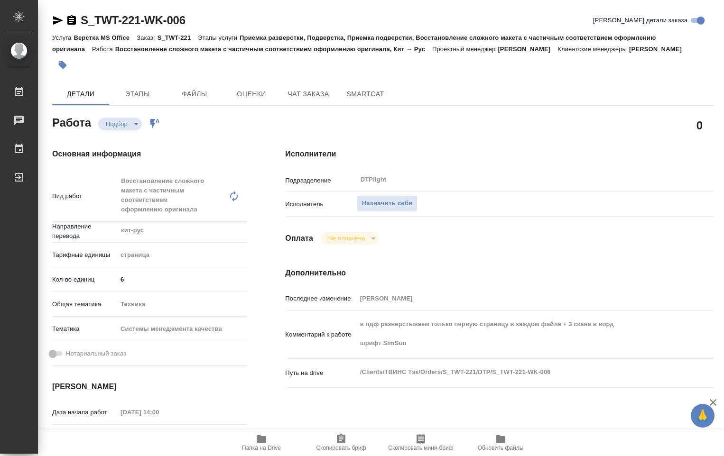
type textarea "x"
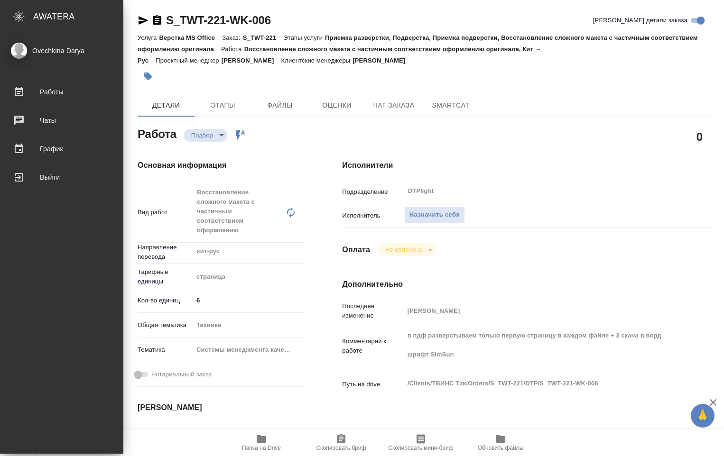
type textarea "x"
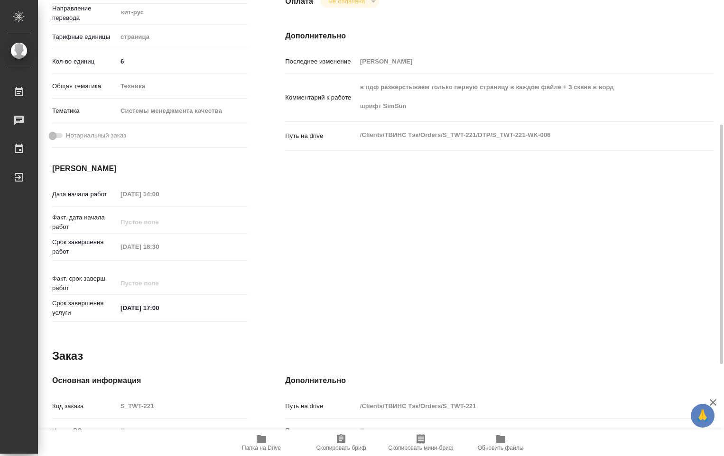
scroll to position [285, 0]
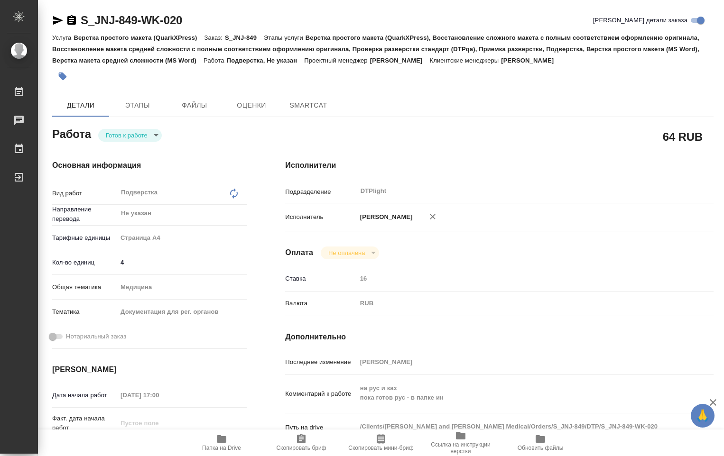
type textarea "x"
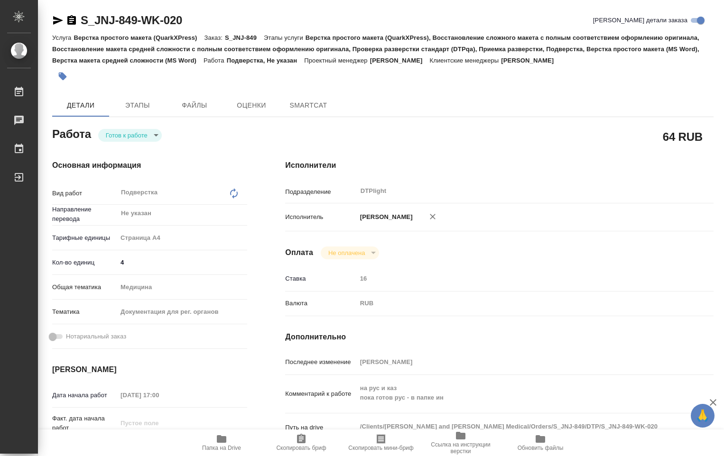
type textarea "x"
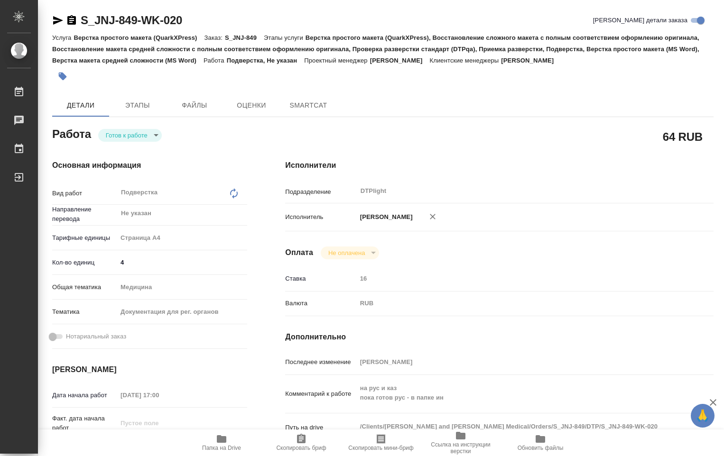
type textarea "x"
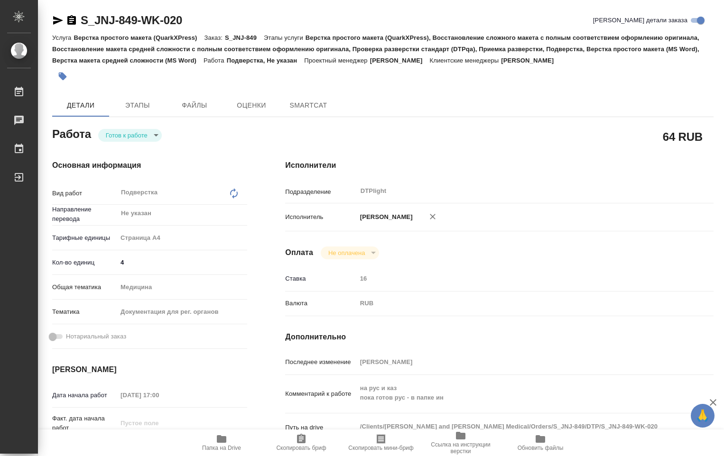
click at [152, 135] on body "🙏 .cls-1 fill:#fff; AWATERA Ovechkina Darya Работы Чаты График Выйти S_JNJ-849-…" at bounding box center [362, 228] width 724 height 456
type textarea "x"
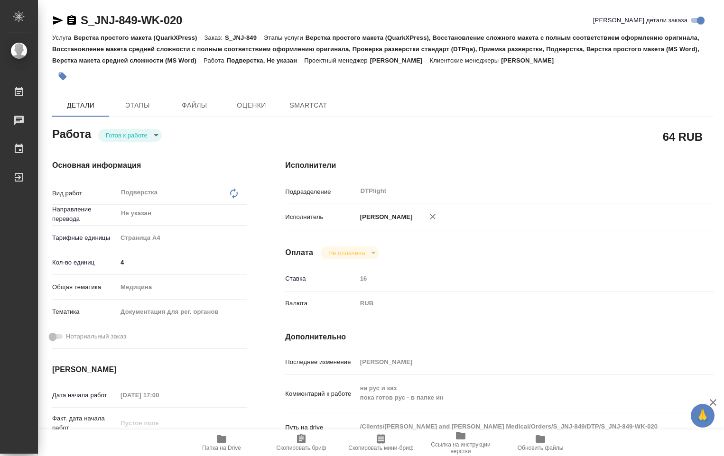
type textarea "x"
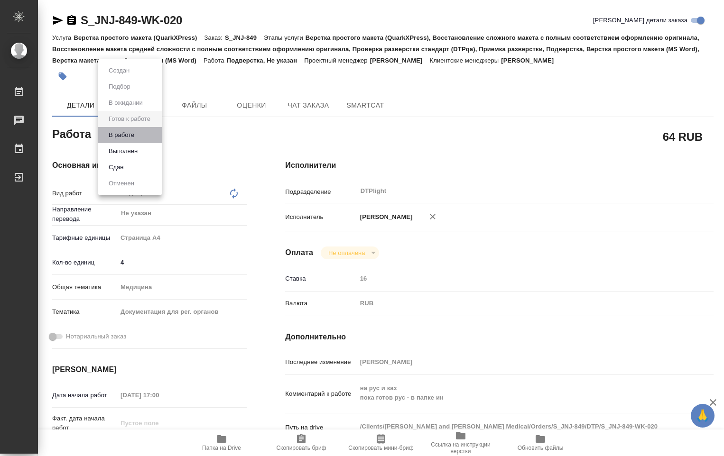
click at [139, 135] on li "В работе" at bounding box center [130, 135] width 64 height 16
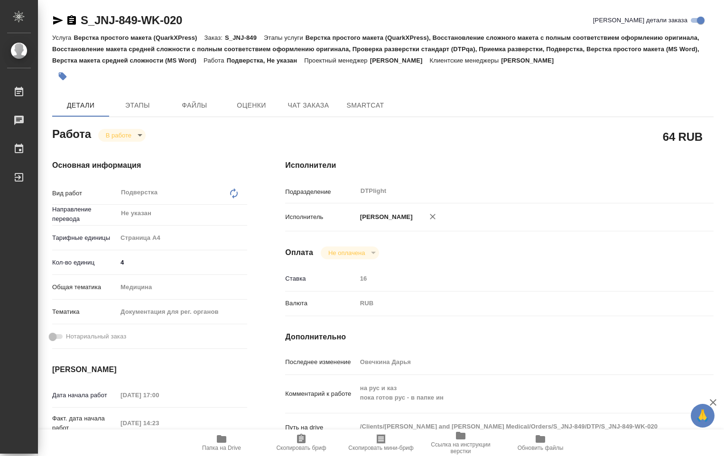
type textarea "x"
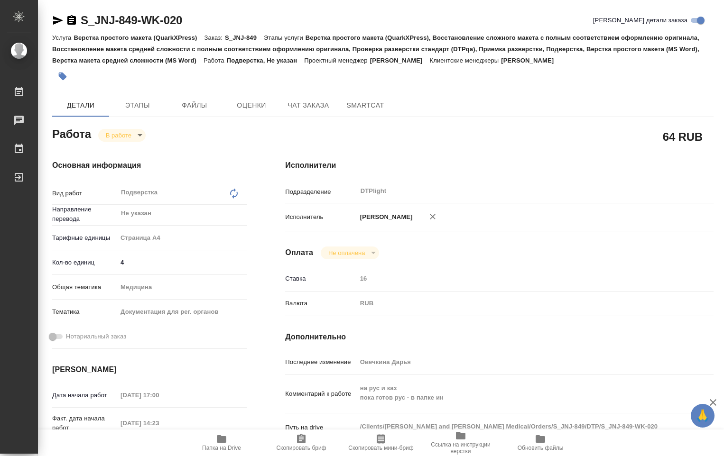
type textarea "x"
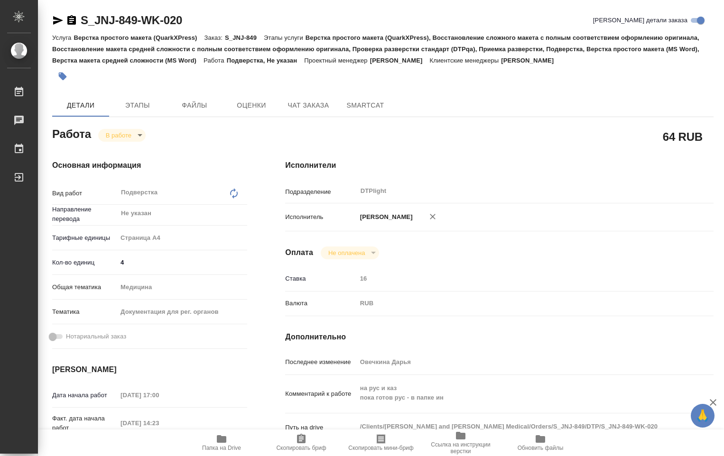
type textarea "x"
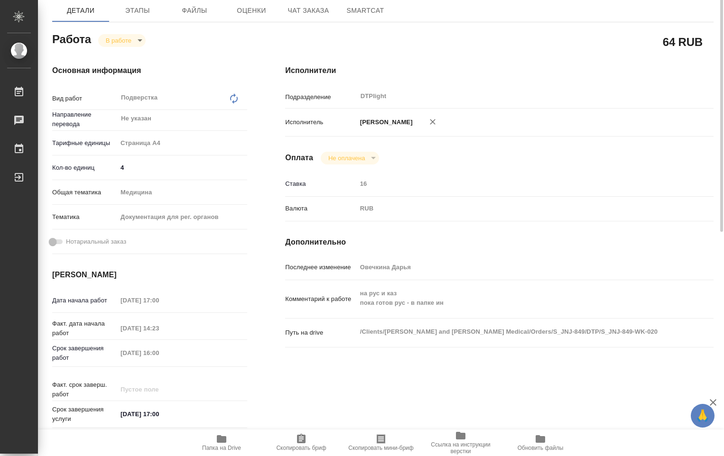
scroll to position [142, 0]
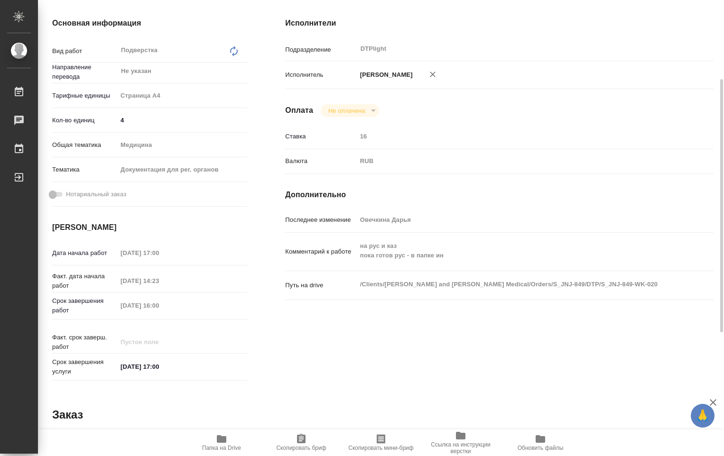
type textarea "x"
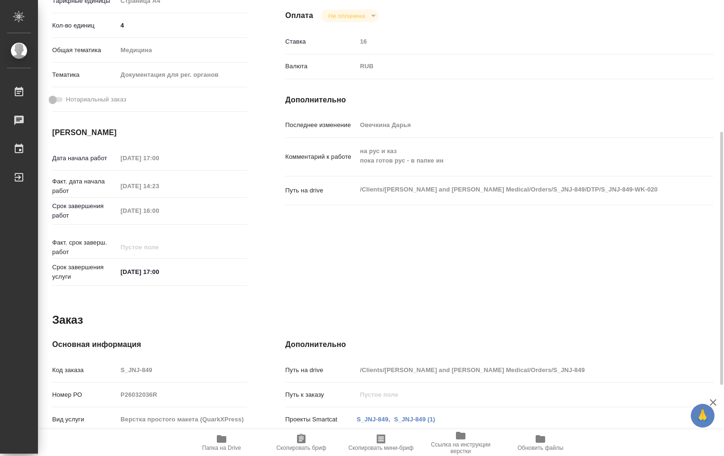
scroll to position [0, 0]
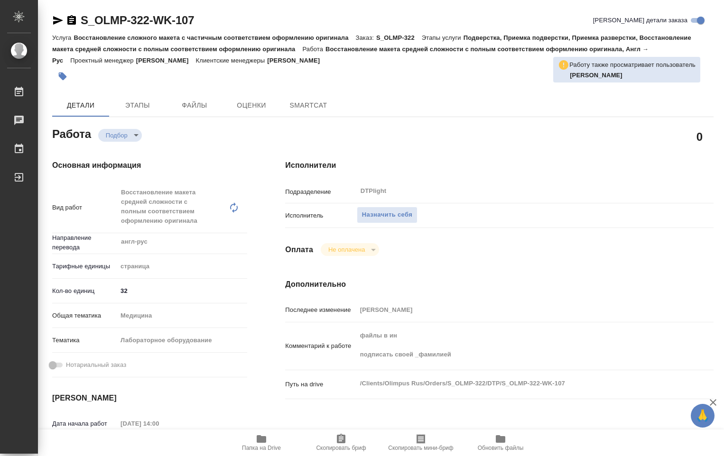
type textarea "x"
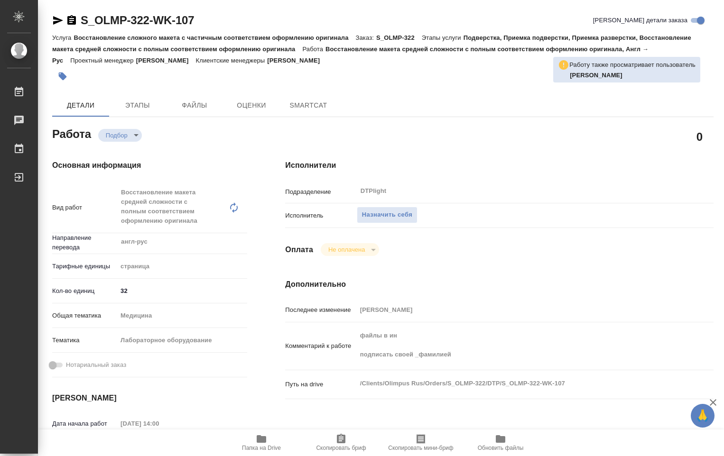
type textarea "x"
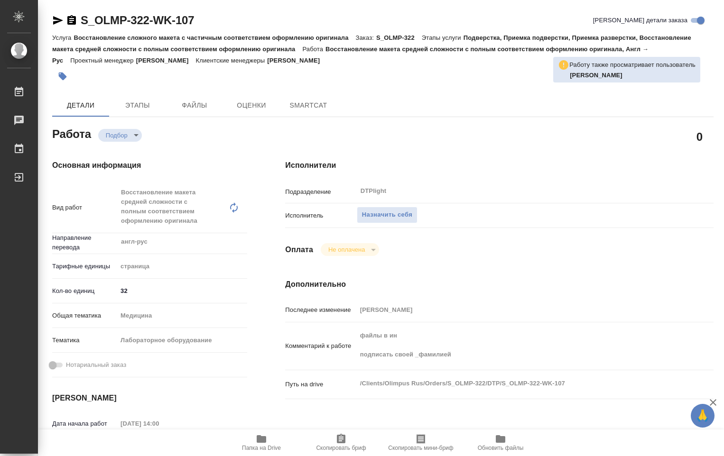
type textarea "x"
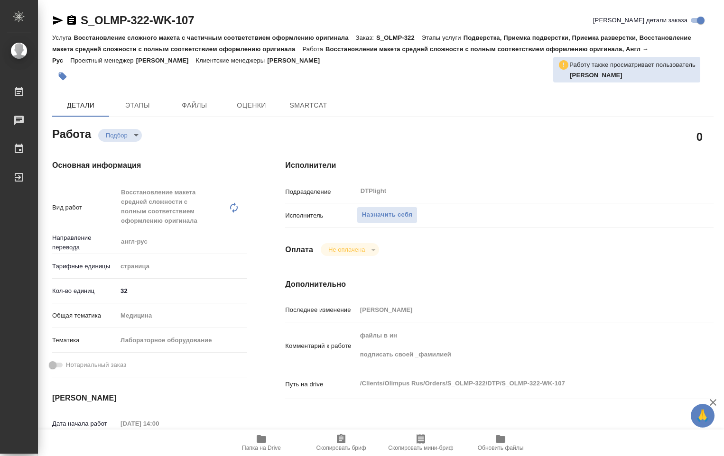
type textarea "x"
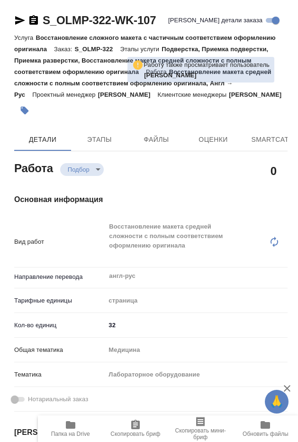
type textarea "x"
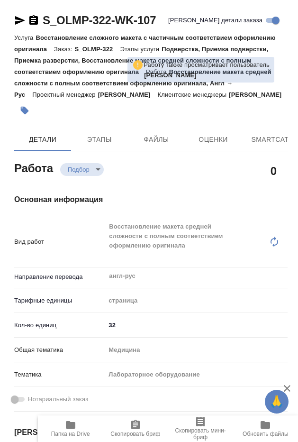
type textarea "x"
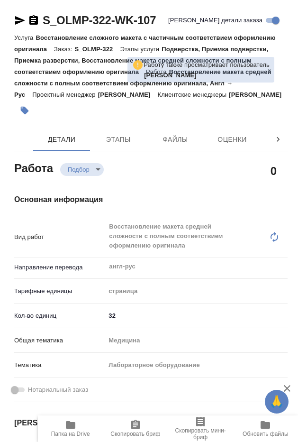
type textarea "x"
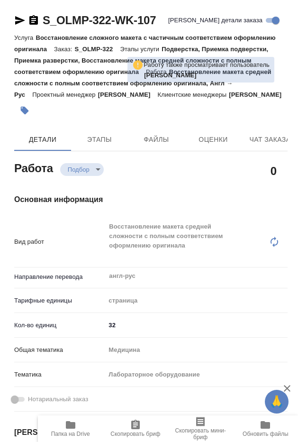
type textarea "x"
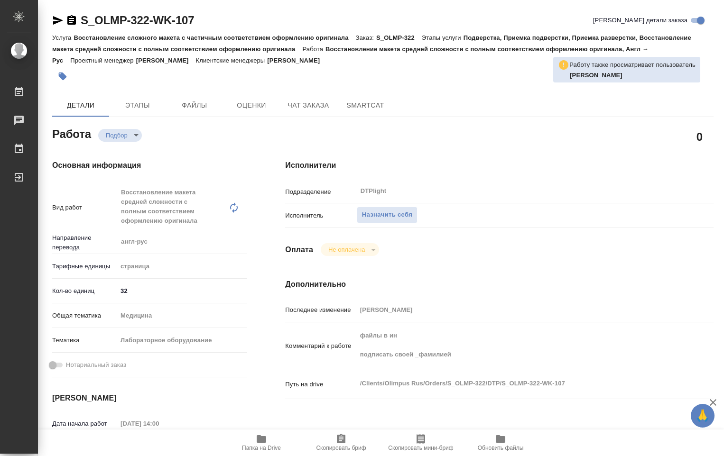
type textarea "x"
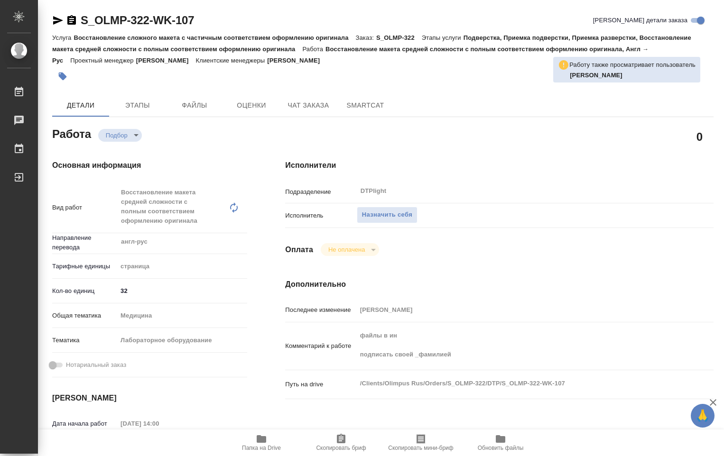
type textarea "x"
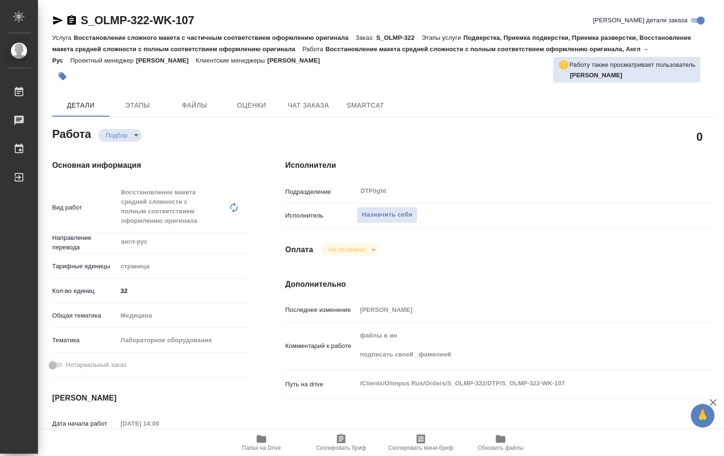
click at [260, 440] on icon "button" at bounding box center [261, 439] width 9 height 8
type textarea "x"
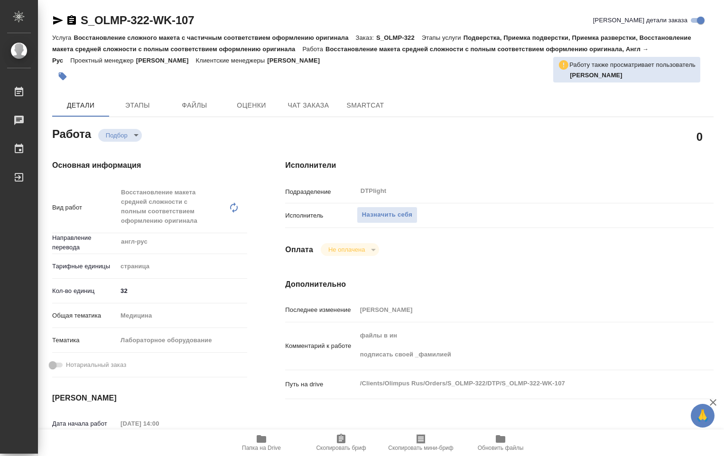
type textarea "x"
